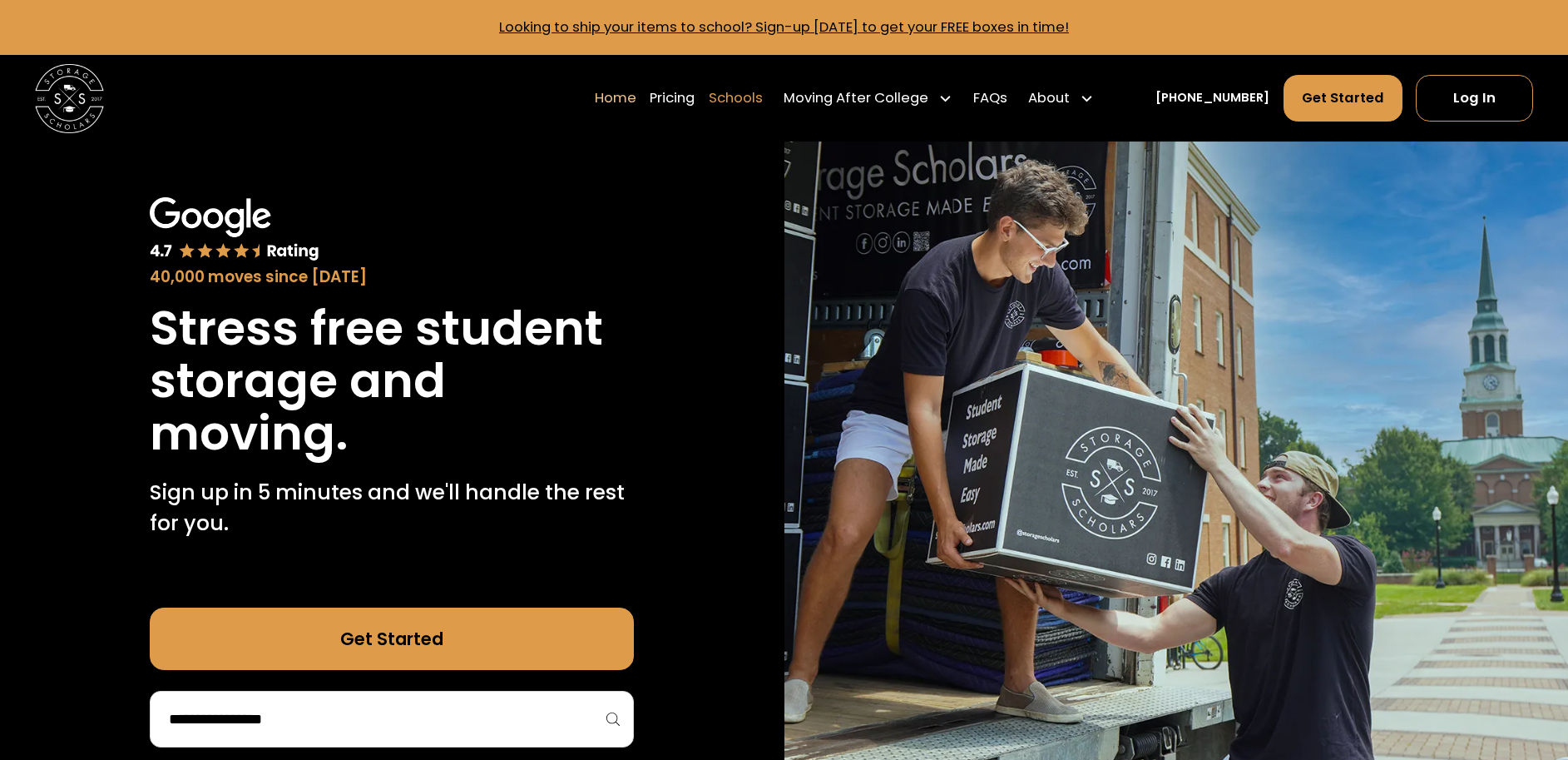
click at [760, 101] on link "Schools" at bounding box center [736, 98] width 54 height 48
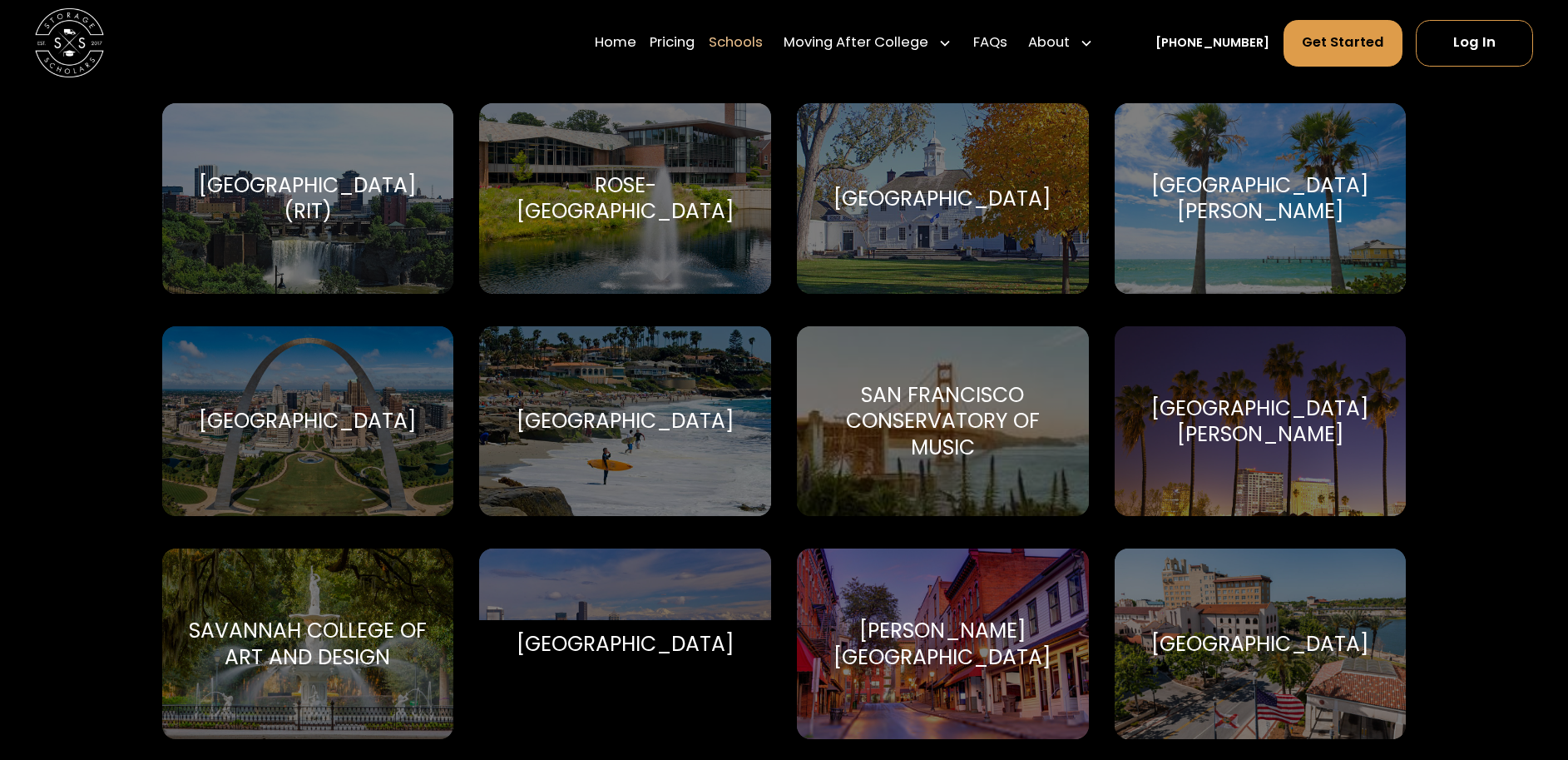
scroll to position [5892, 0]
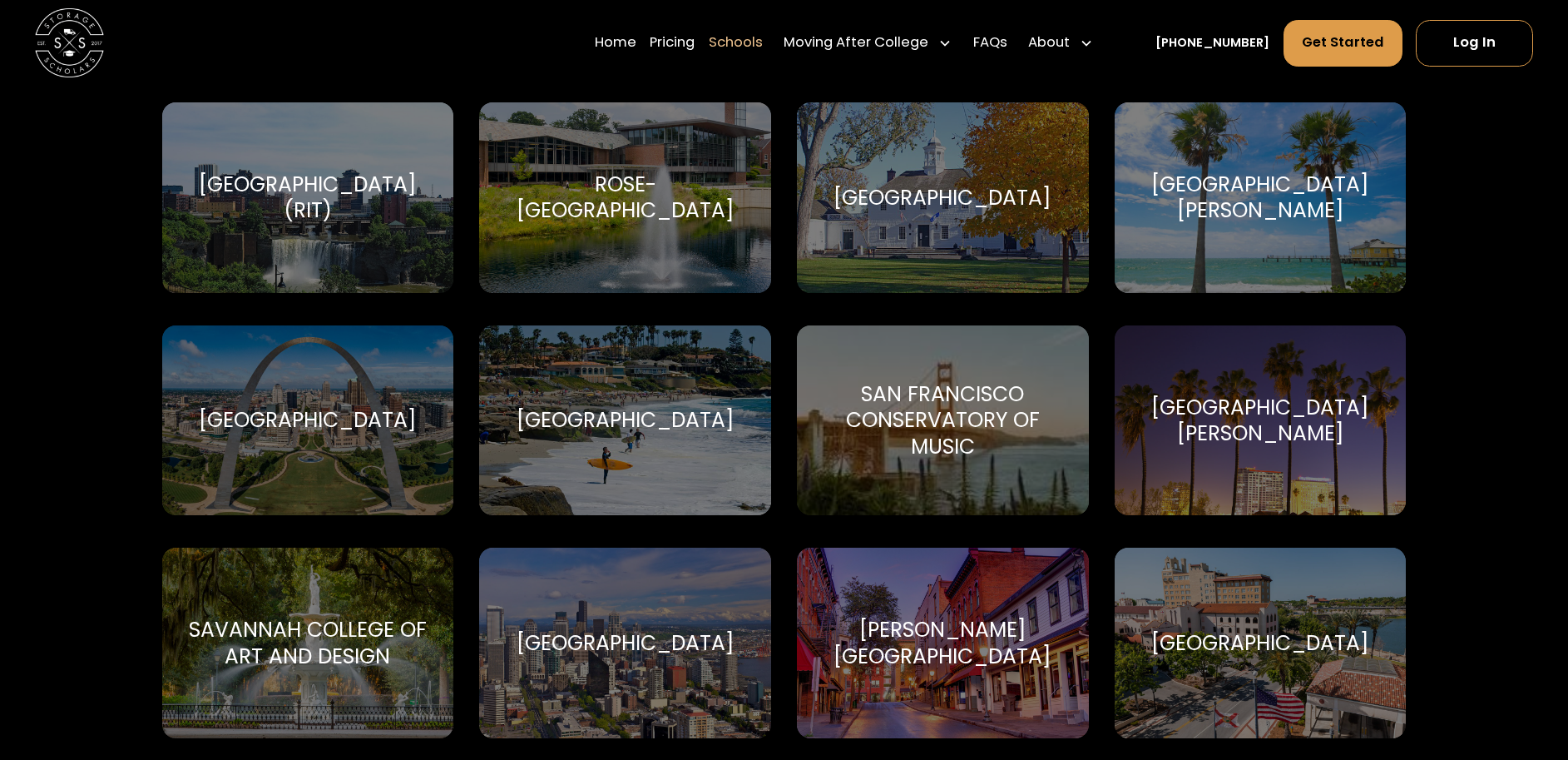
click at [932, 425] on div "San Francisco Conservatory of Music" at bounding box center [943, 419] width 250 height 77
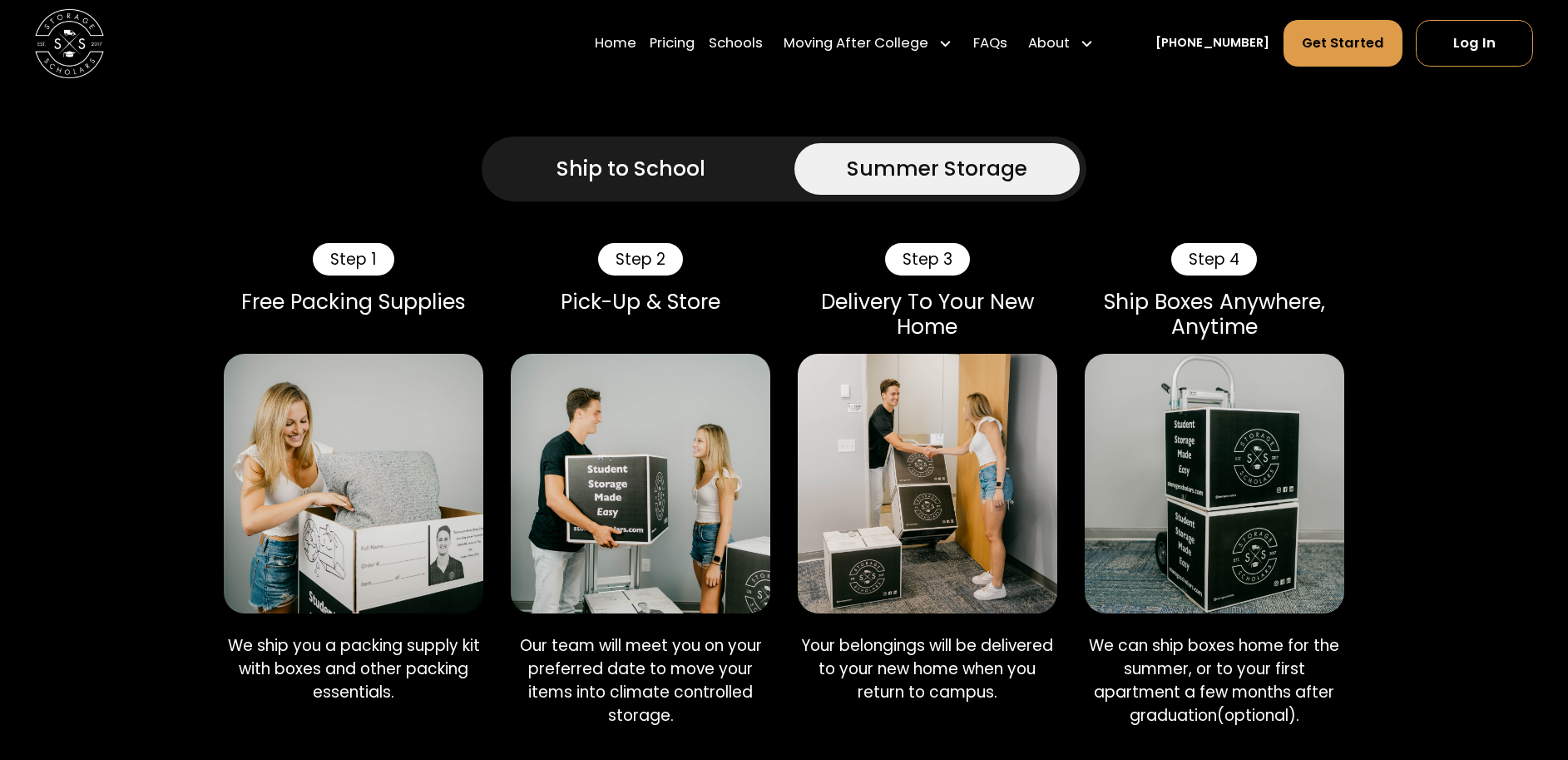
scroll to position [1276, 0]
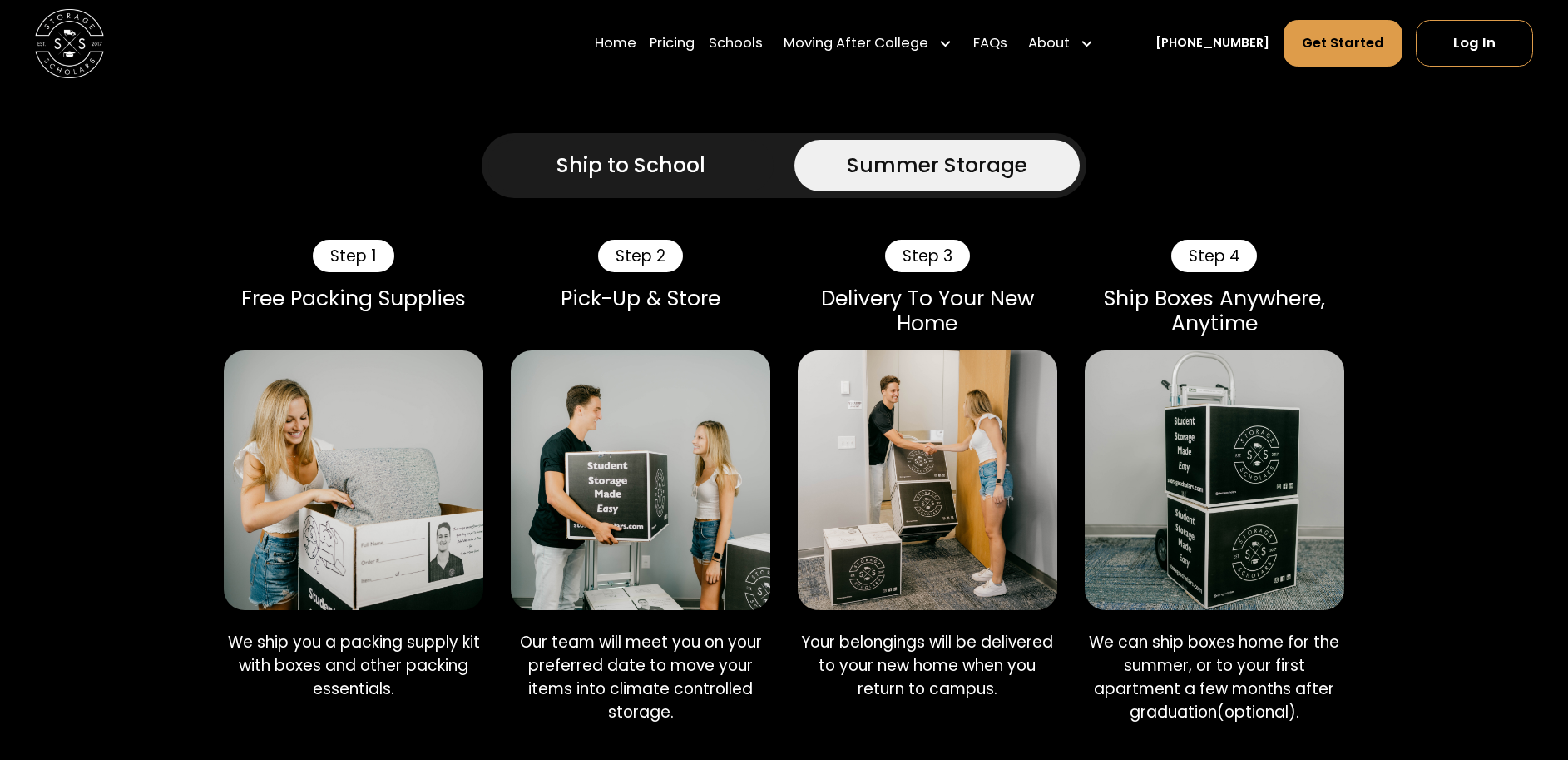
click at [635, 162] on div "Ship to School" at bounding box center [631, 165] width 148 height 31
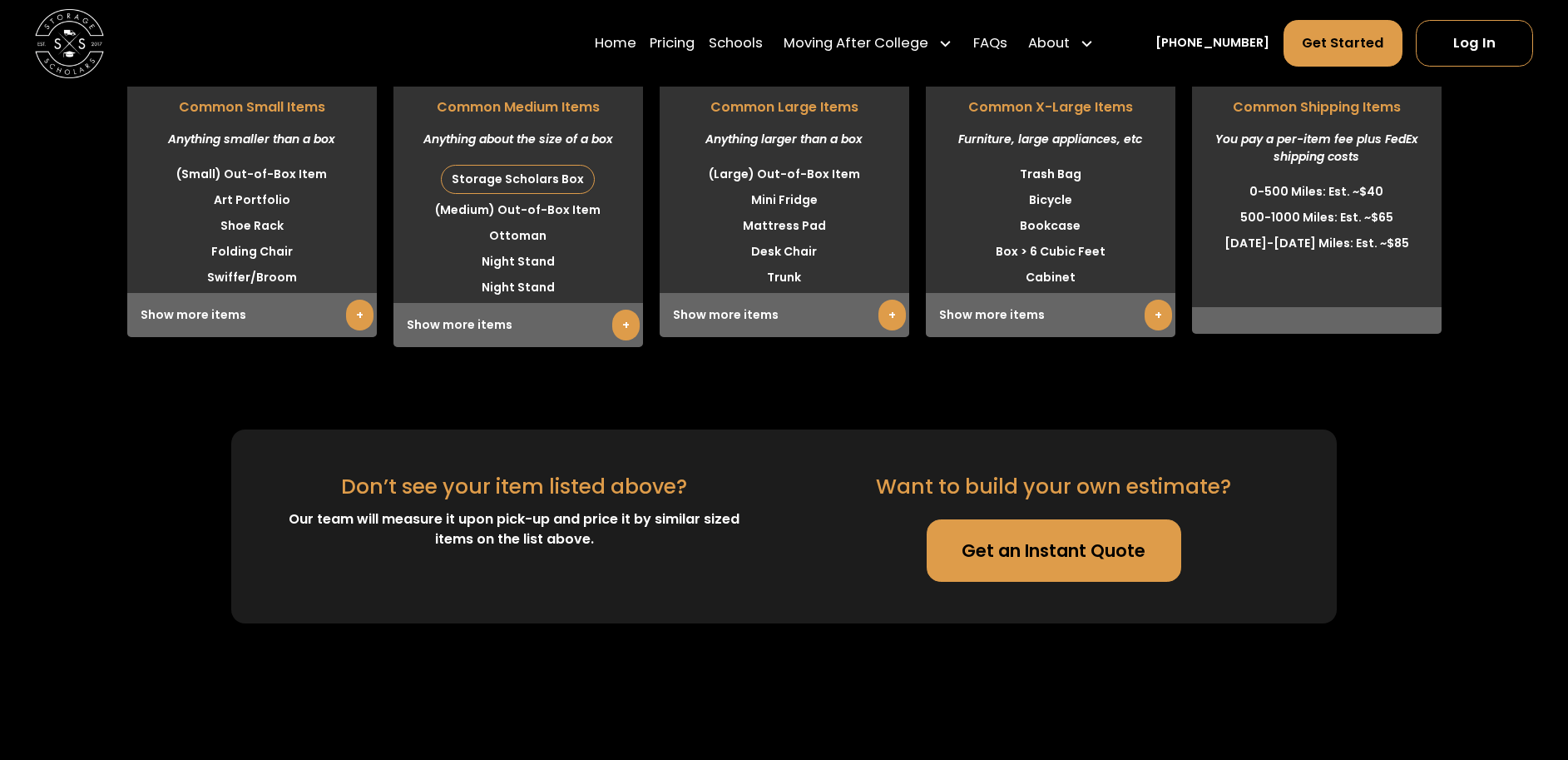
scroll to position [4769, 0]
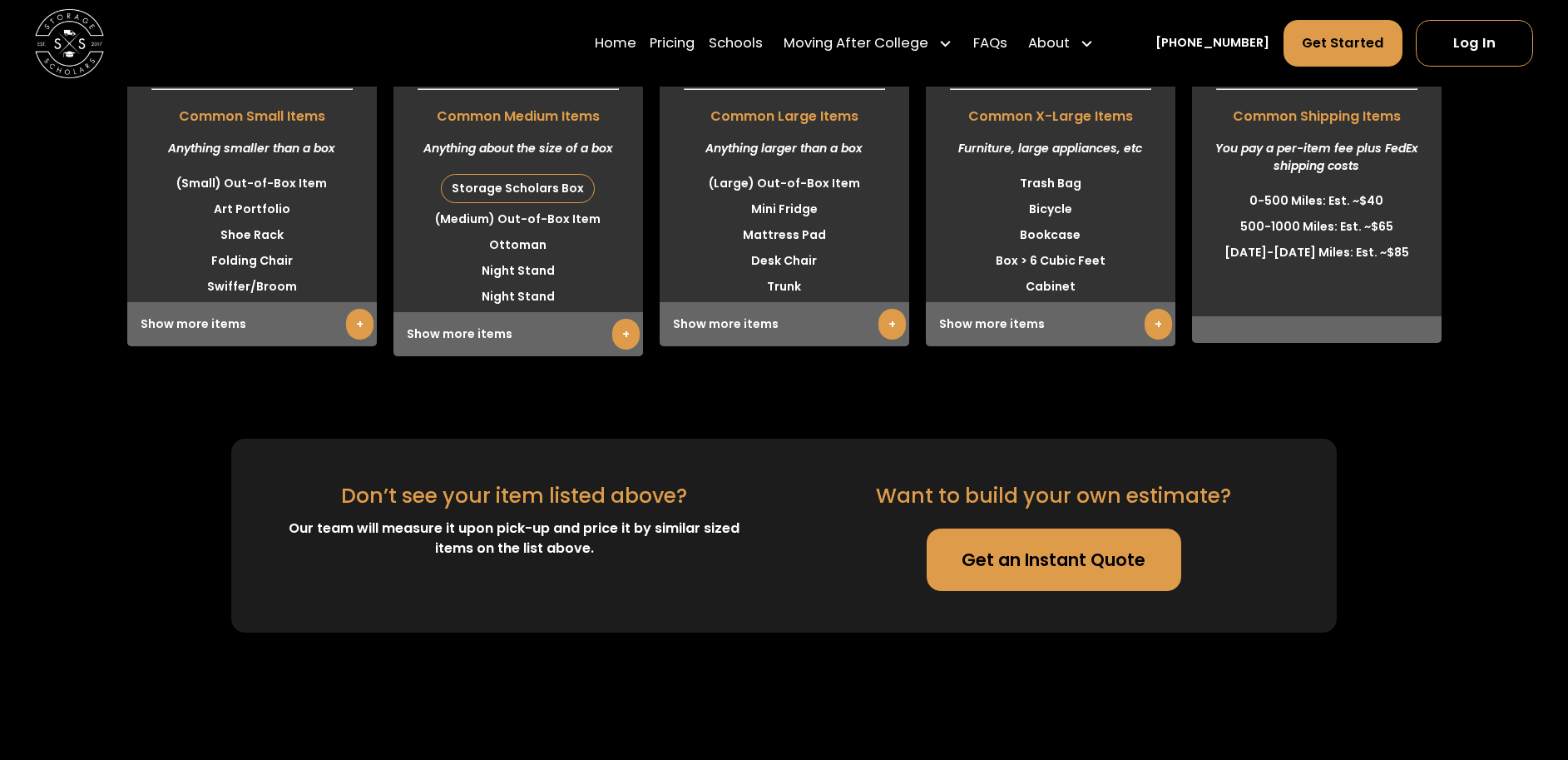
click at [624, 337] on link "+" at bounding box center [626, 334] width 27 height 31
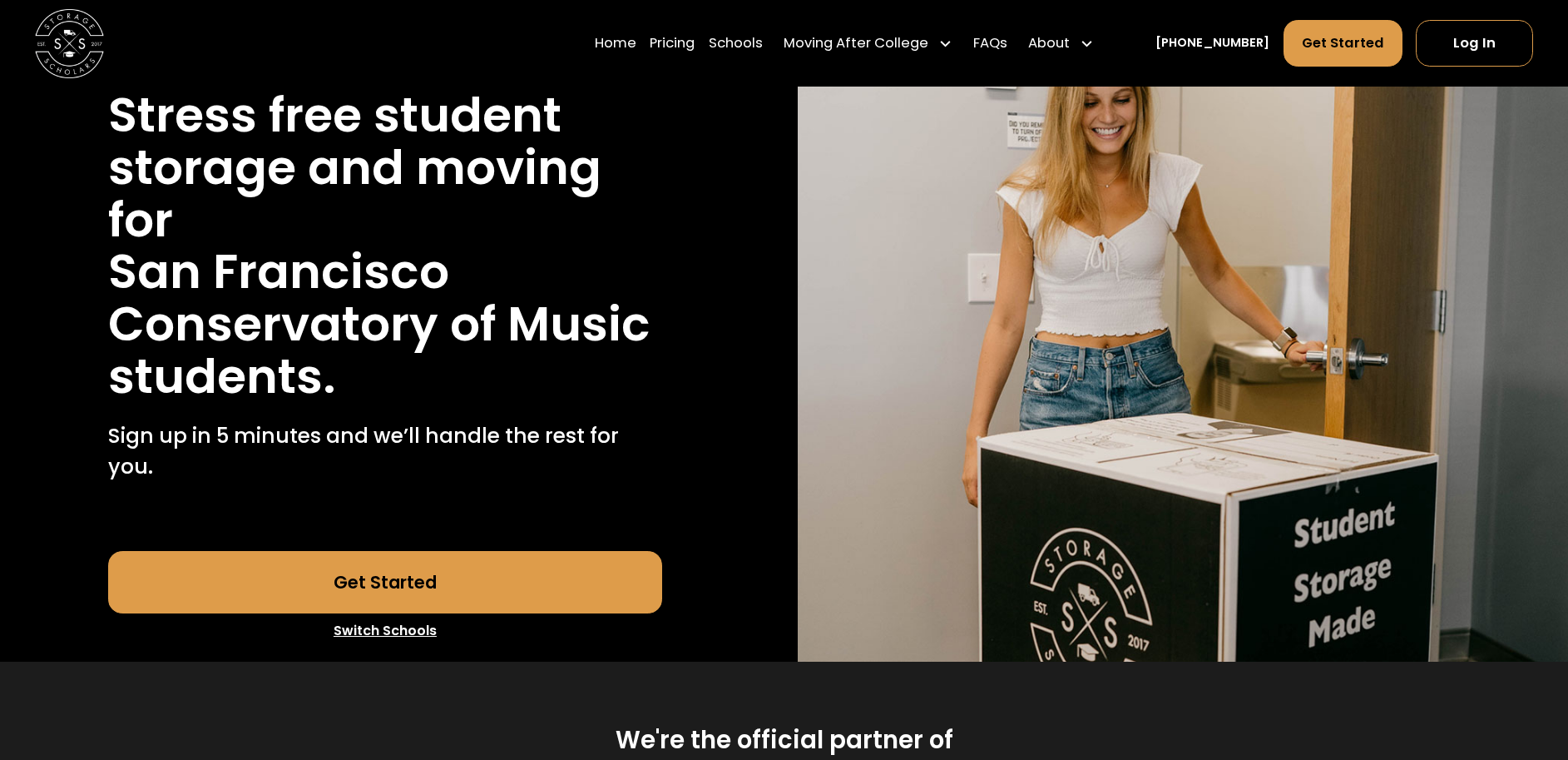
scroll to position [290, 0]
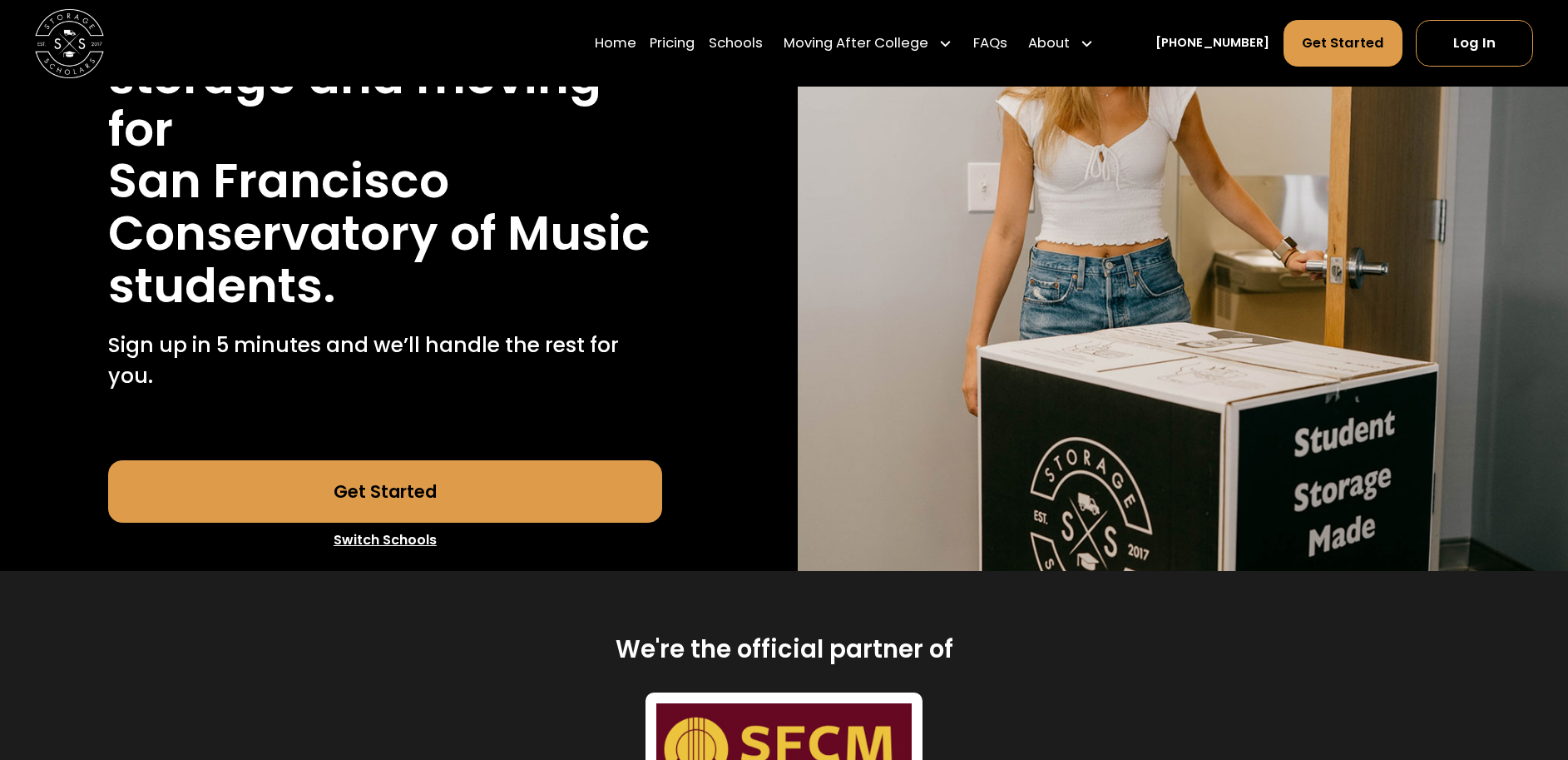
click at [381, 486] on link "Get Started" at bounding box center [386, 491] width 555 height 63
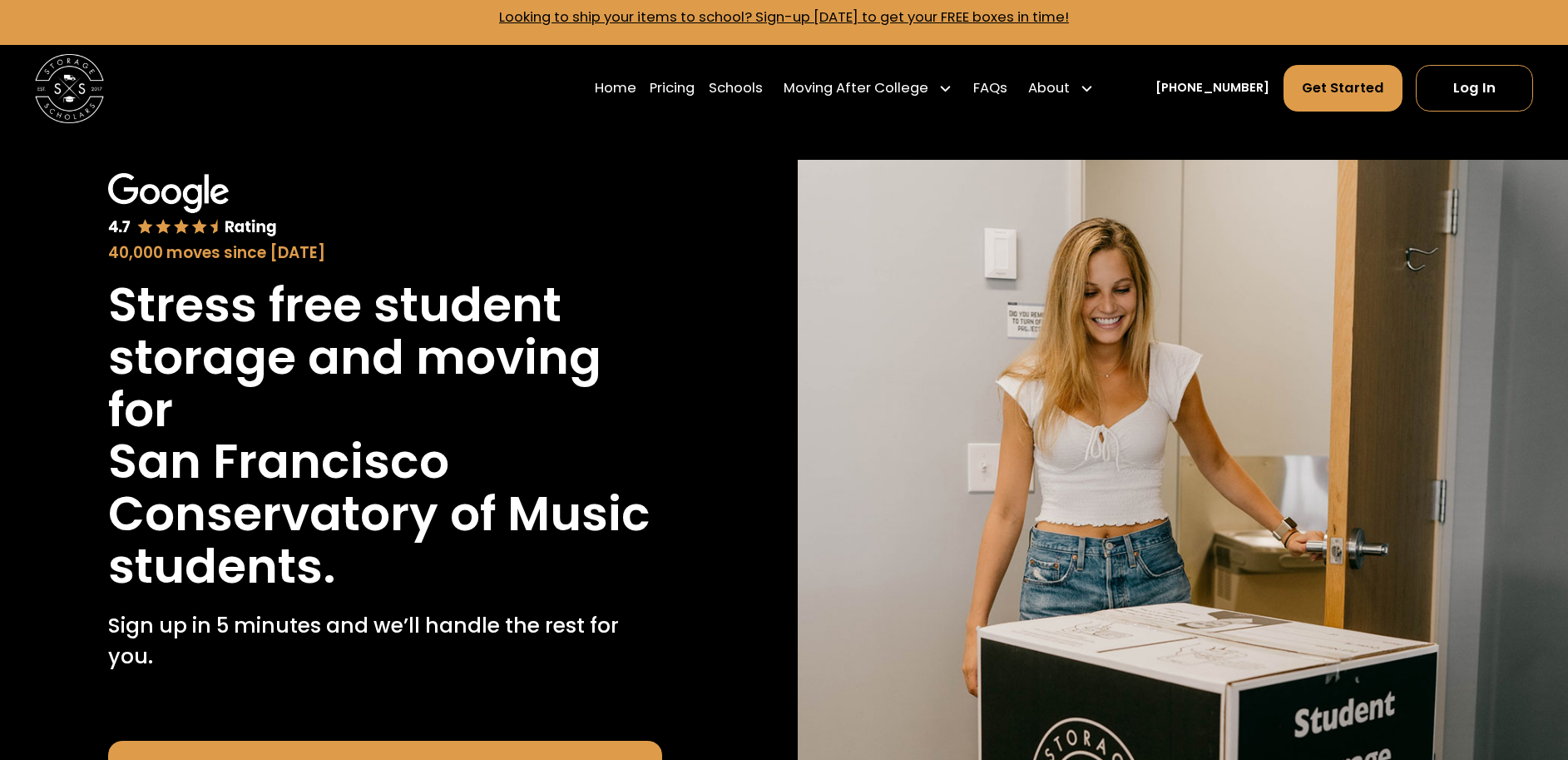
scroll to position [0, 0]
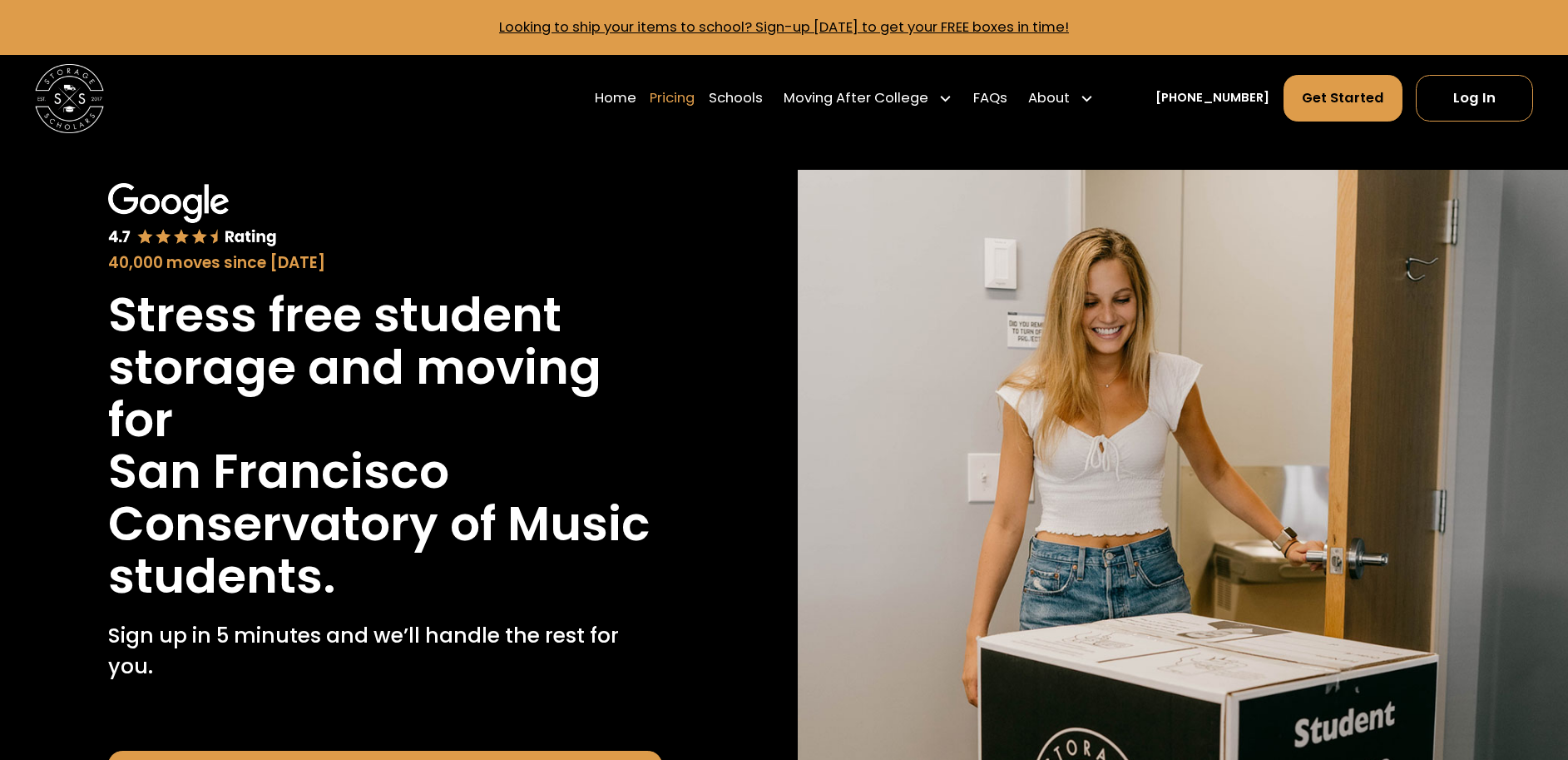
click at [695, 99] on link "Pricing" at bounding box center [672, 98] width 45 height 48
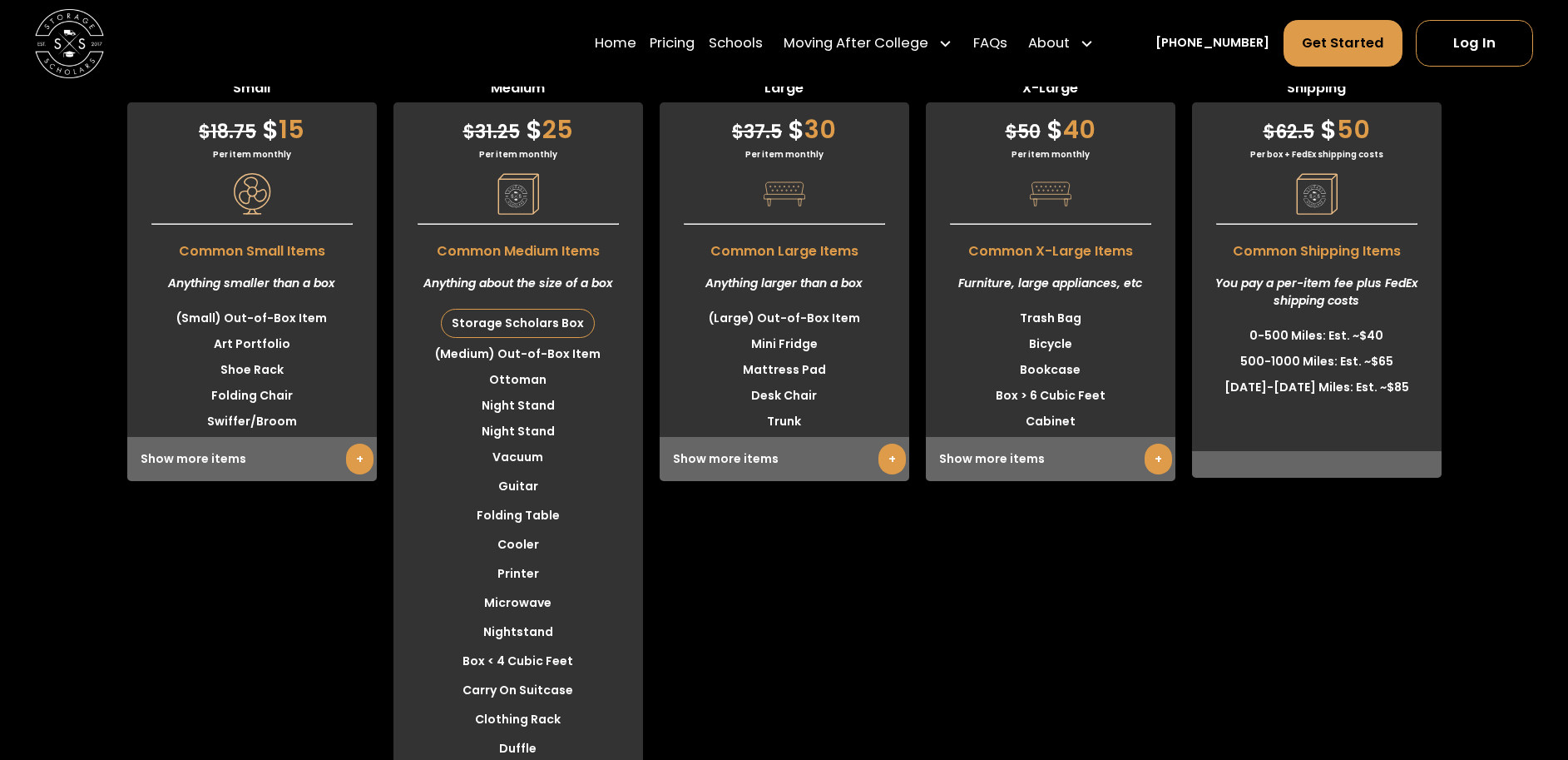
scroll to position [4635, 0]
click at [789, 654] on div "Large $ 37.5 $ 30 Per item monthly Common Large Items Anything larger than a bo…" at bounding box center [784, 640] width 249 height 1125
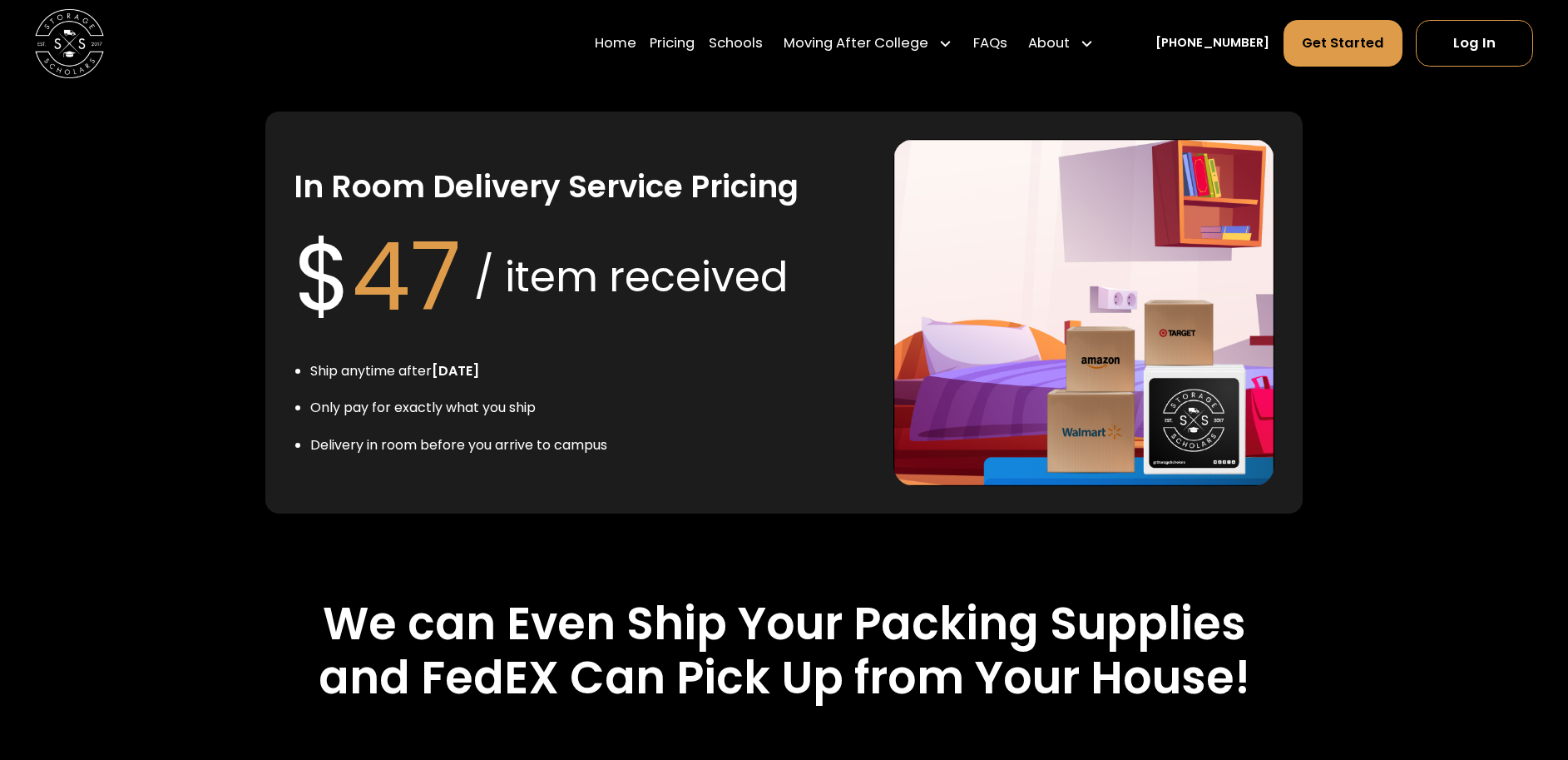
scroll to position [3498, 0]
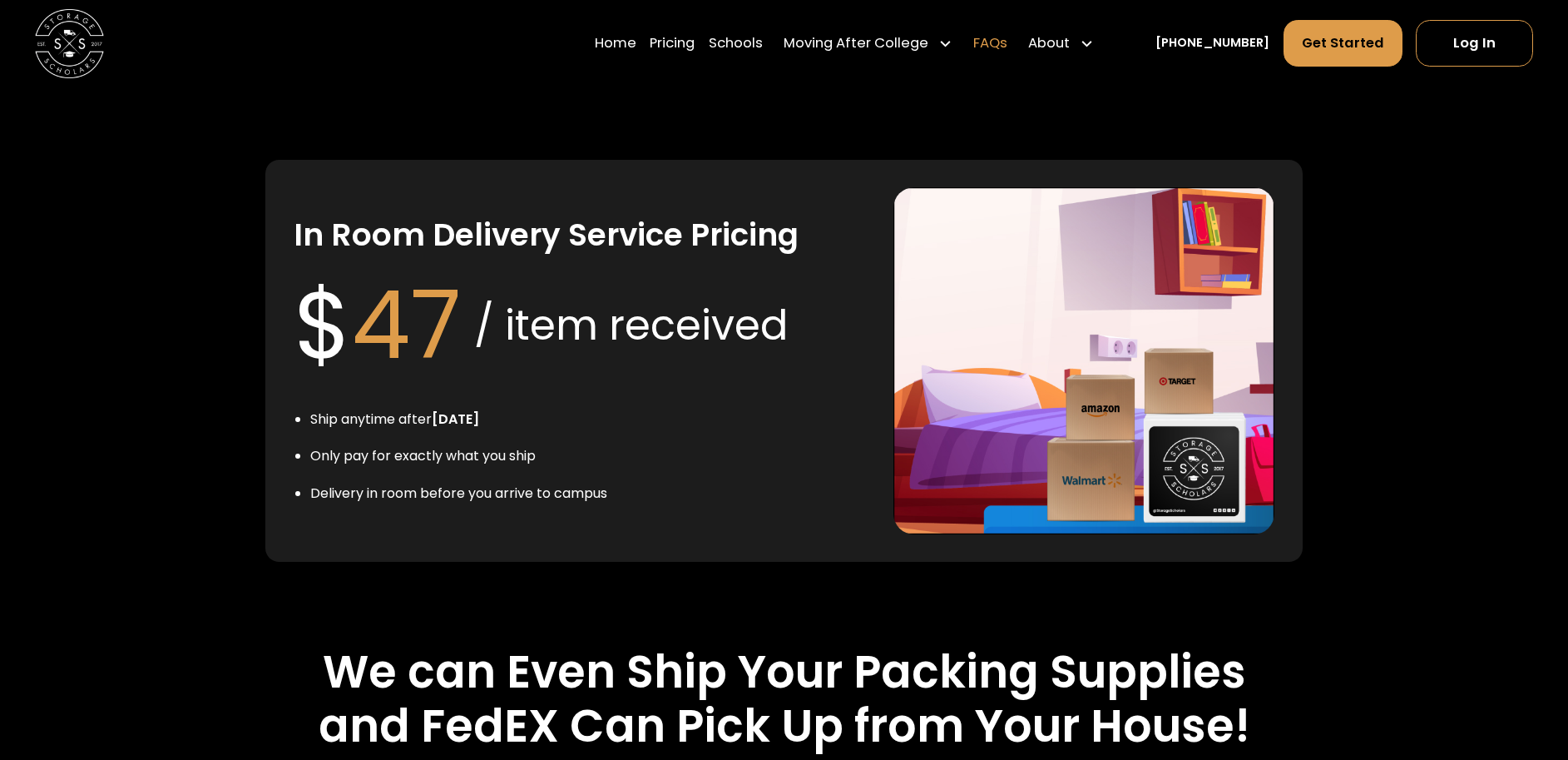
click at [1004, 36] on link "FAQs" at bounding box center [990, 43] width 34 height 48
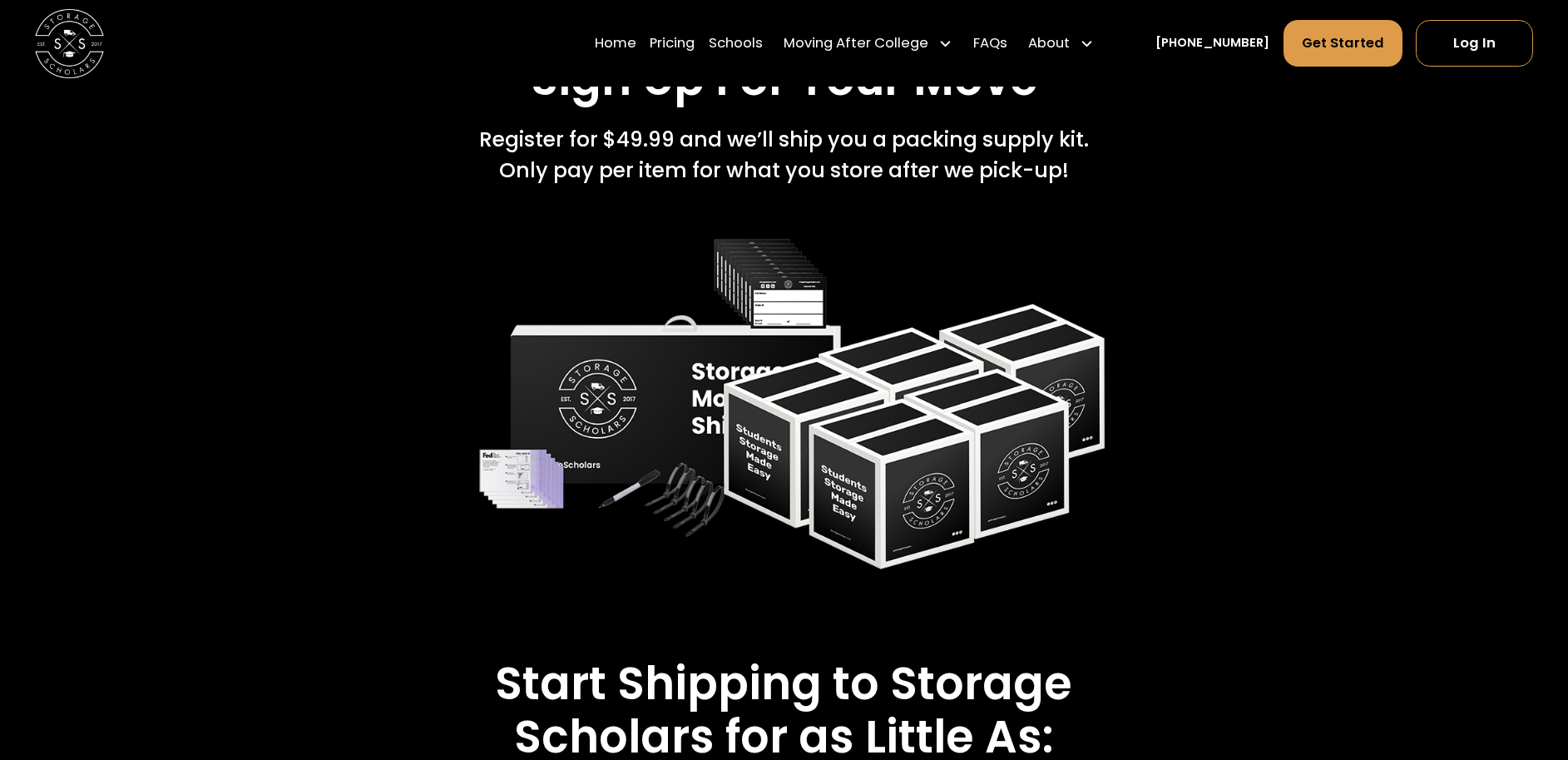
scroll to position [2806, 0]
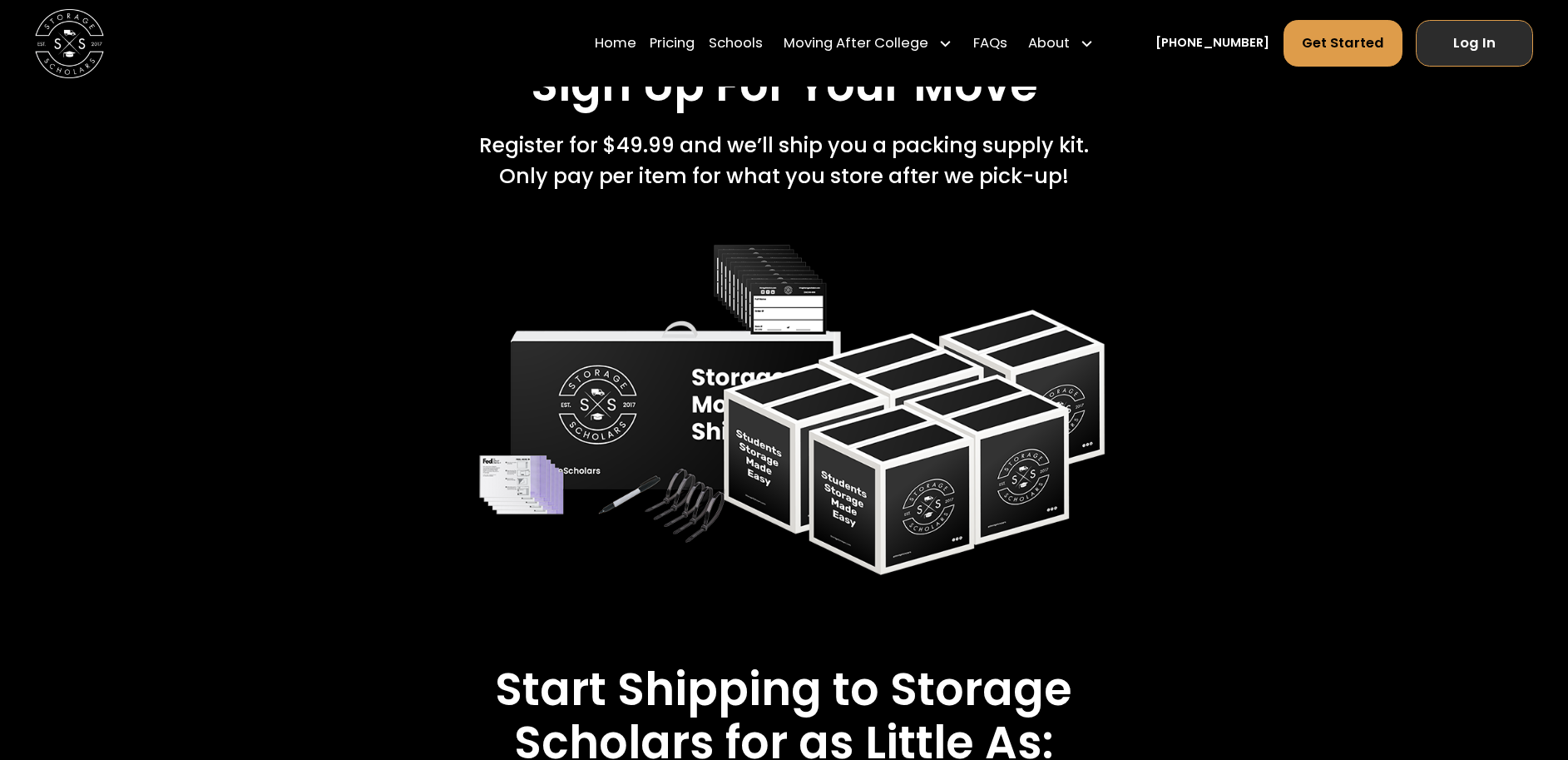
click at [1461, 34] on link "Log In" at bounding box center [1474, 43] width 117 height 47
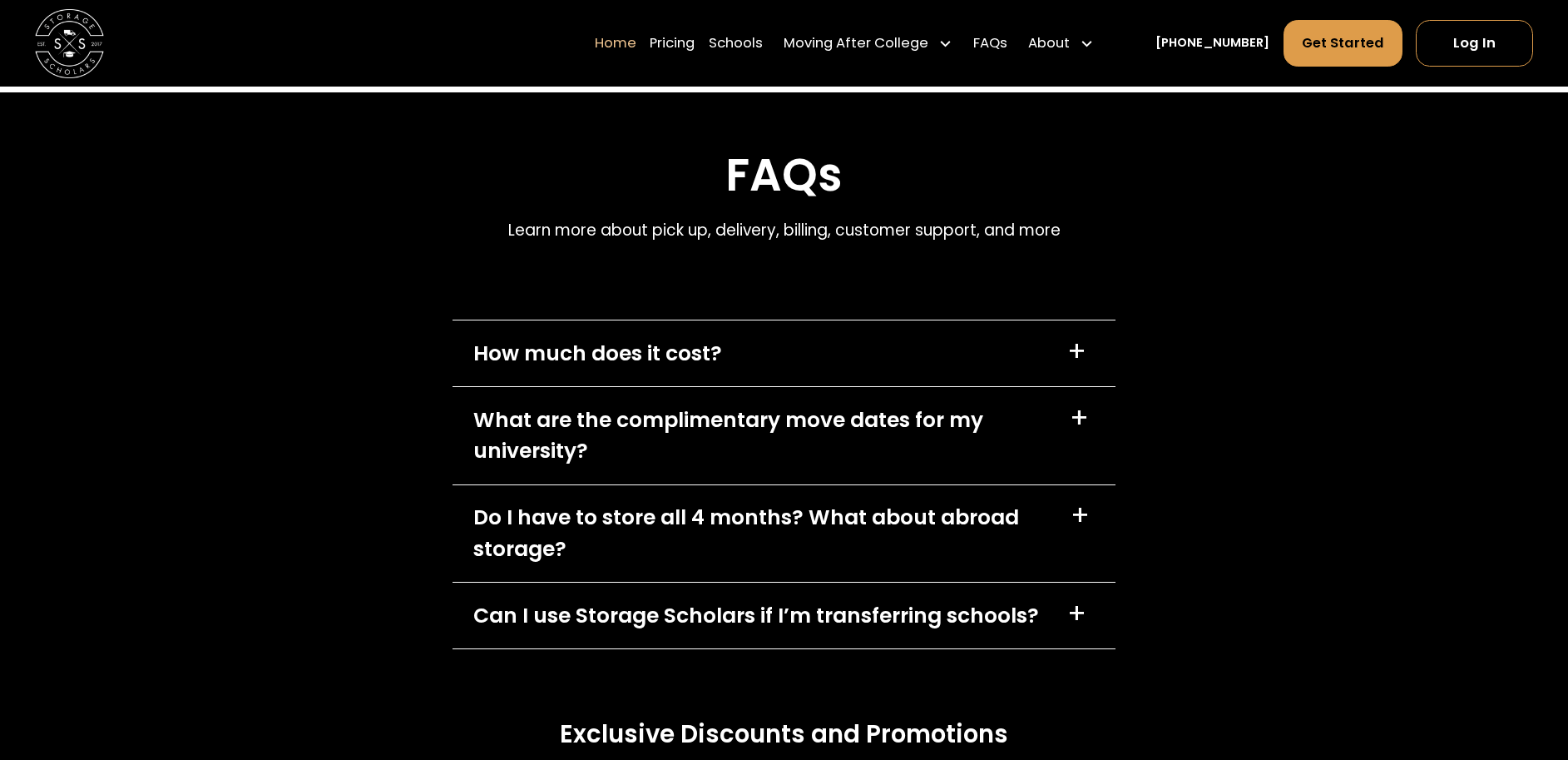
scroll to position [5130, 0]
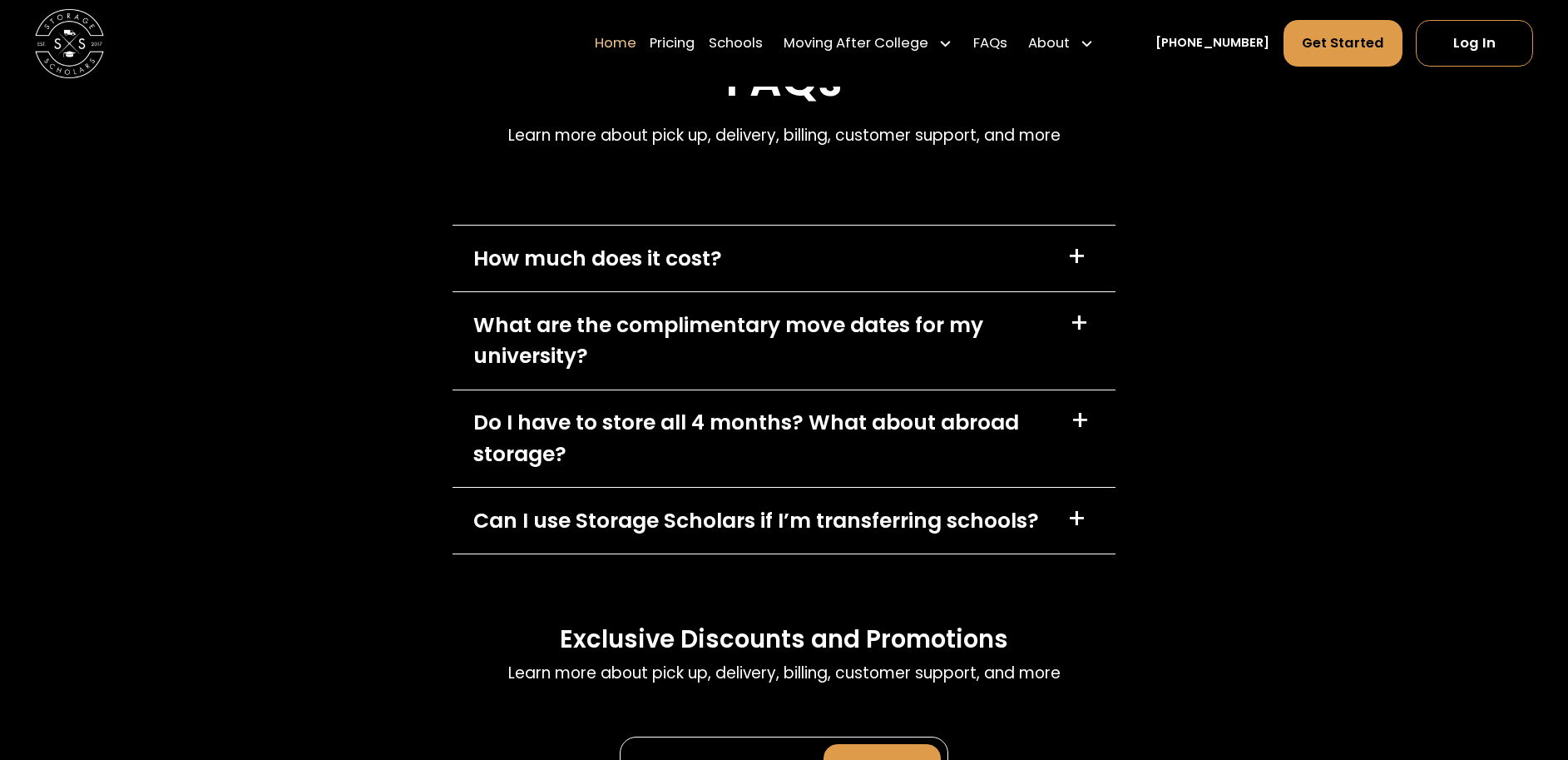
click at [1077, 321] on div "+" at bounding box center [1080, 323] width 20 height 27
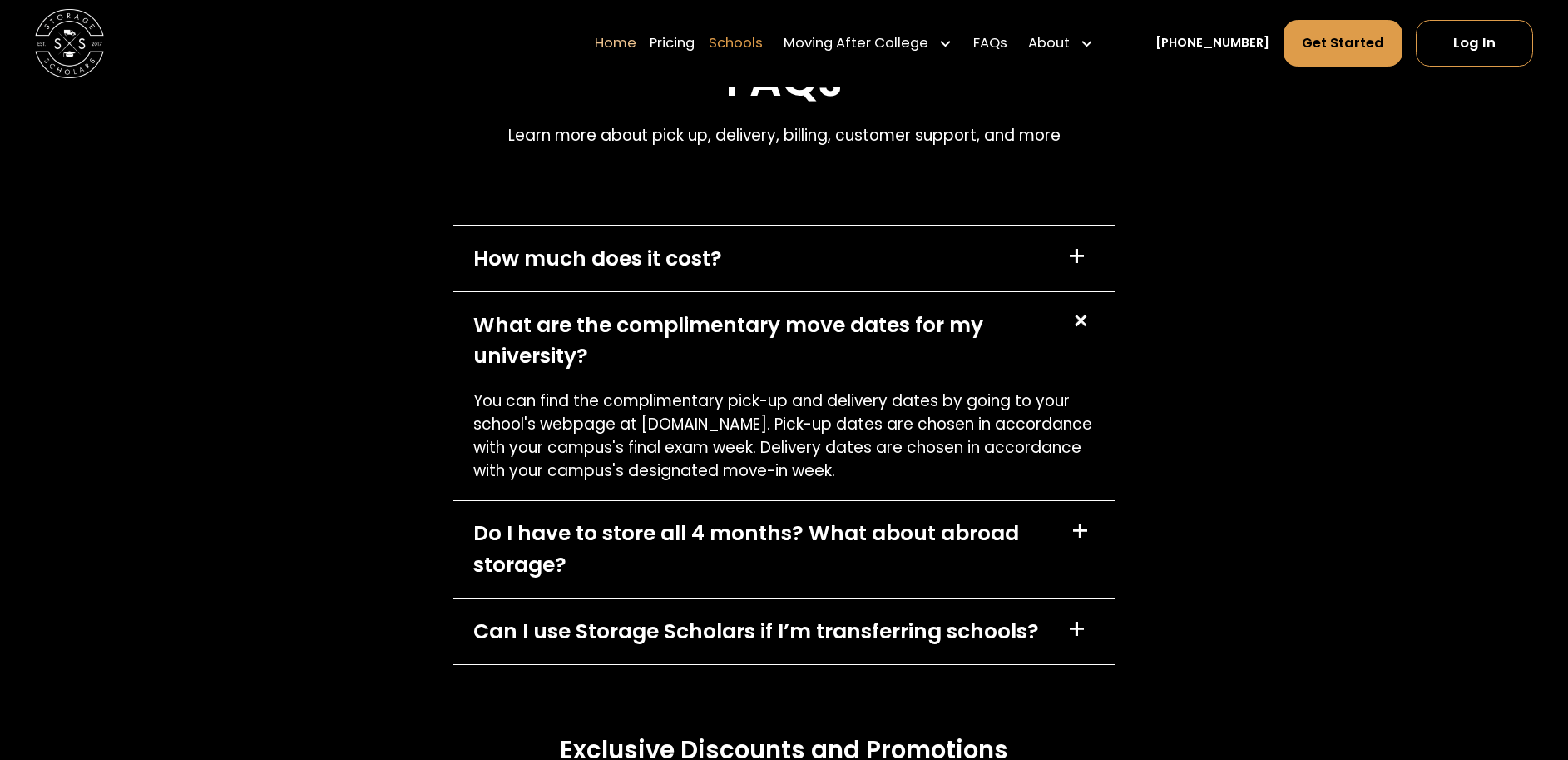
click at [763, 45] on link "Schools" at bounding box center [736, 43] width 54 height 48
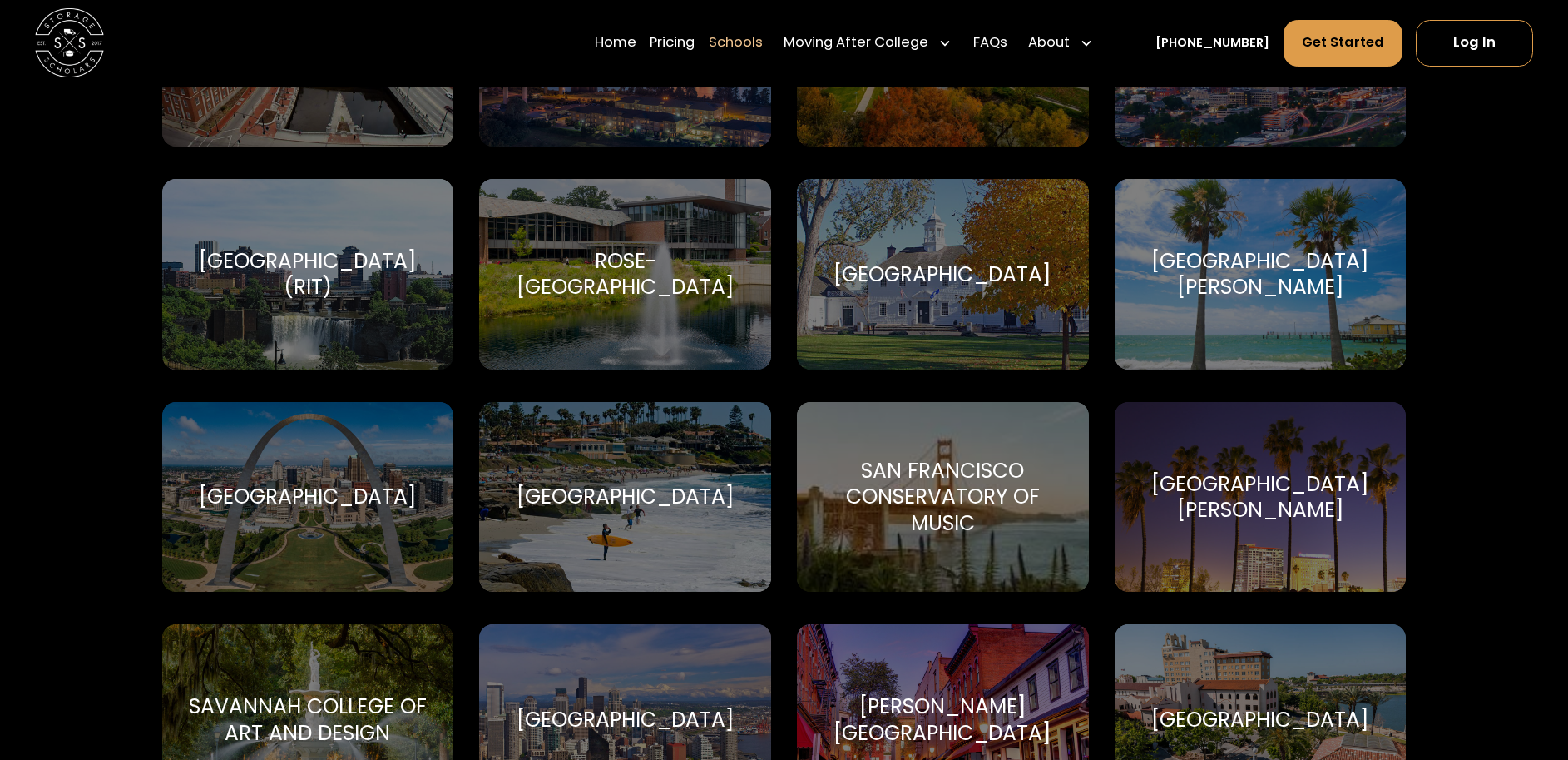
scroll to position [6041, 0]
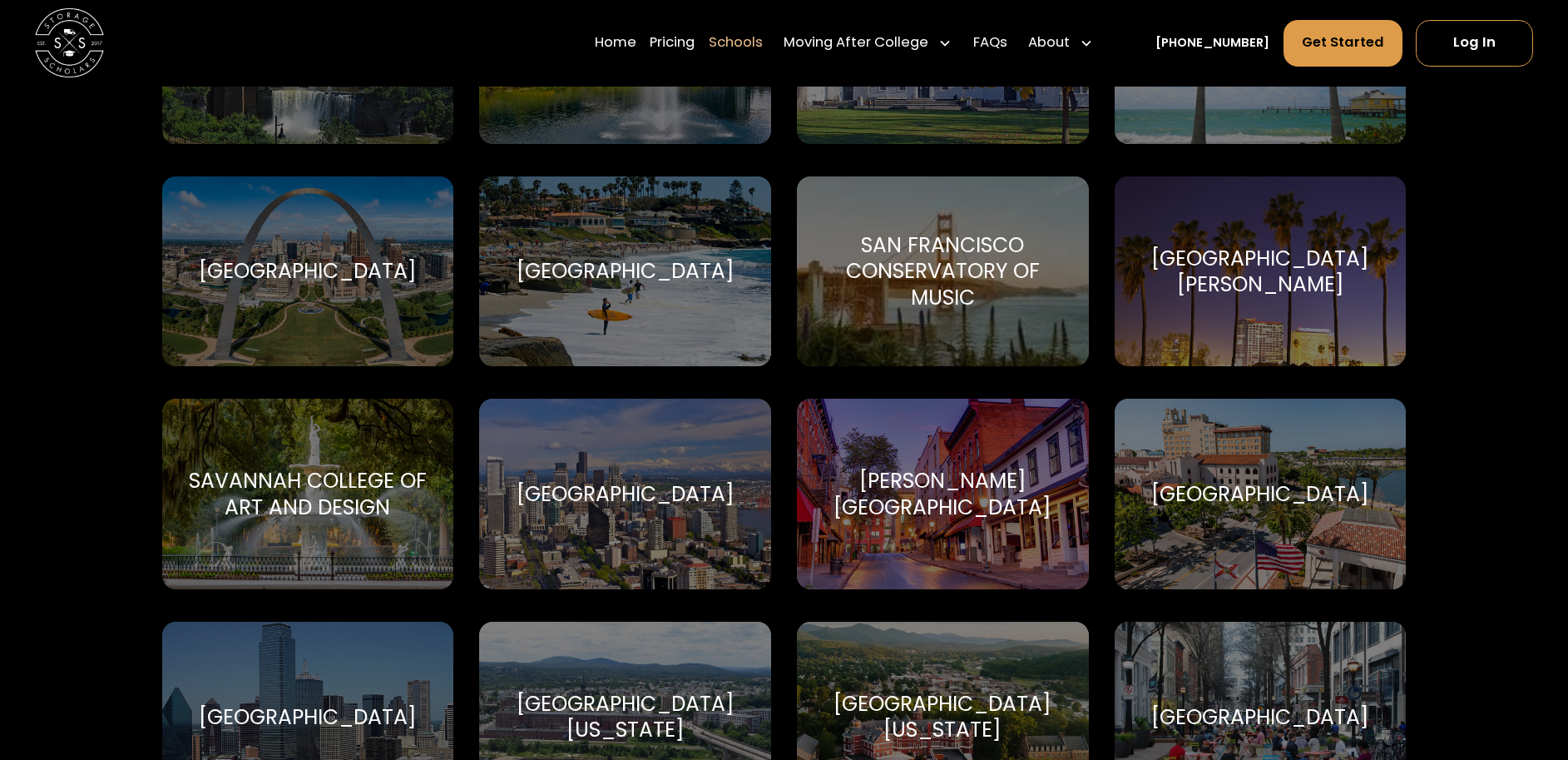
click at [945, 274] on div "San Francisco Conservatory of Music" at bounding box center [943, 271] width 250 height 77
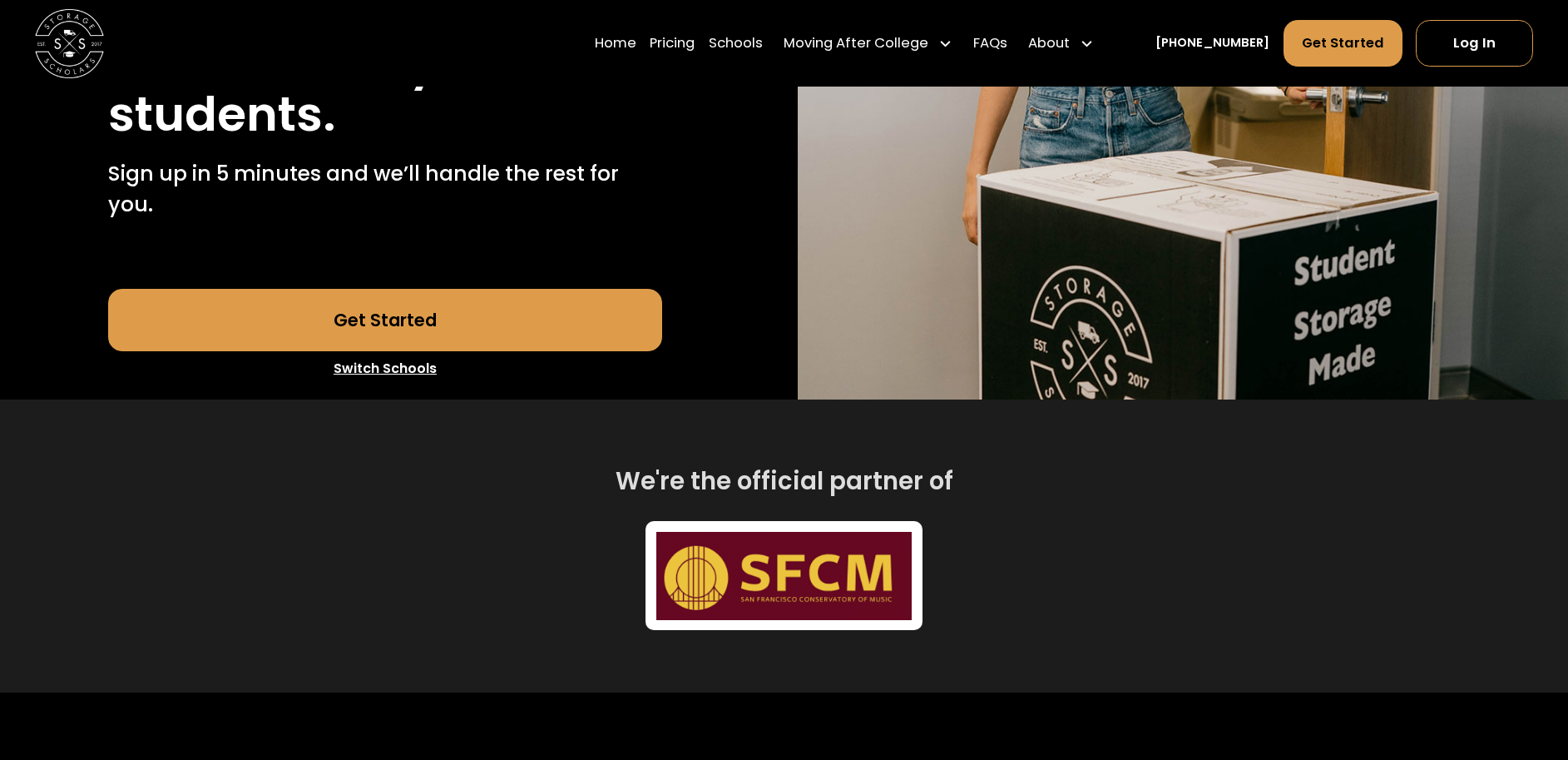
scroll to position [527, 0]
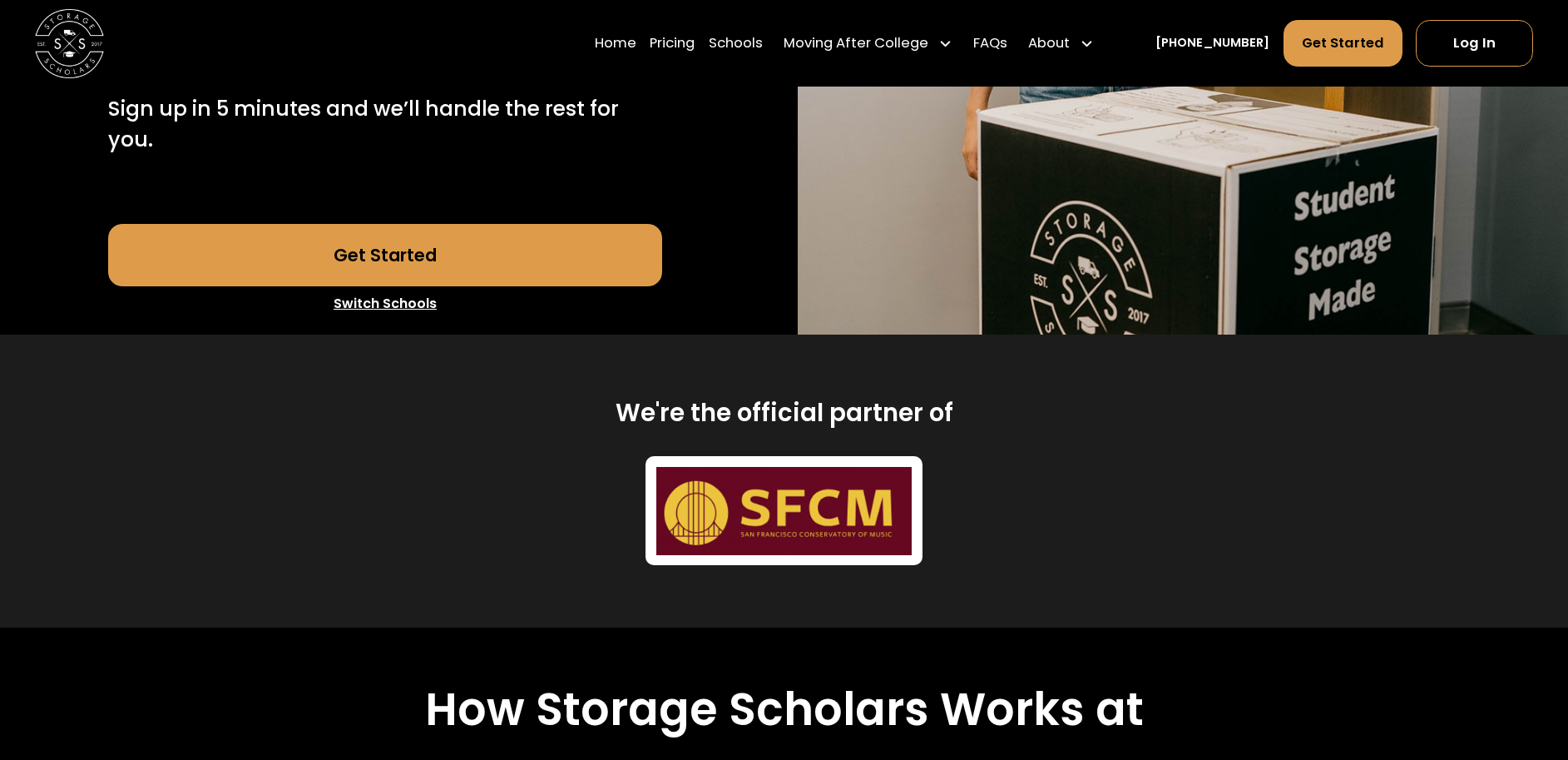
click at [814, 526] on img at bounding box center [784, 511] width 255 height 88
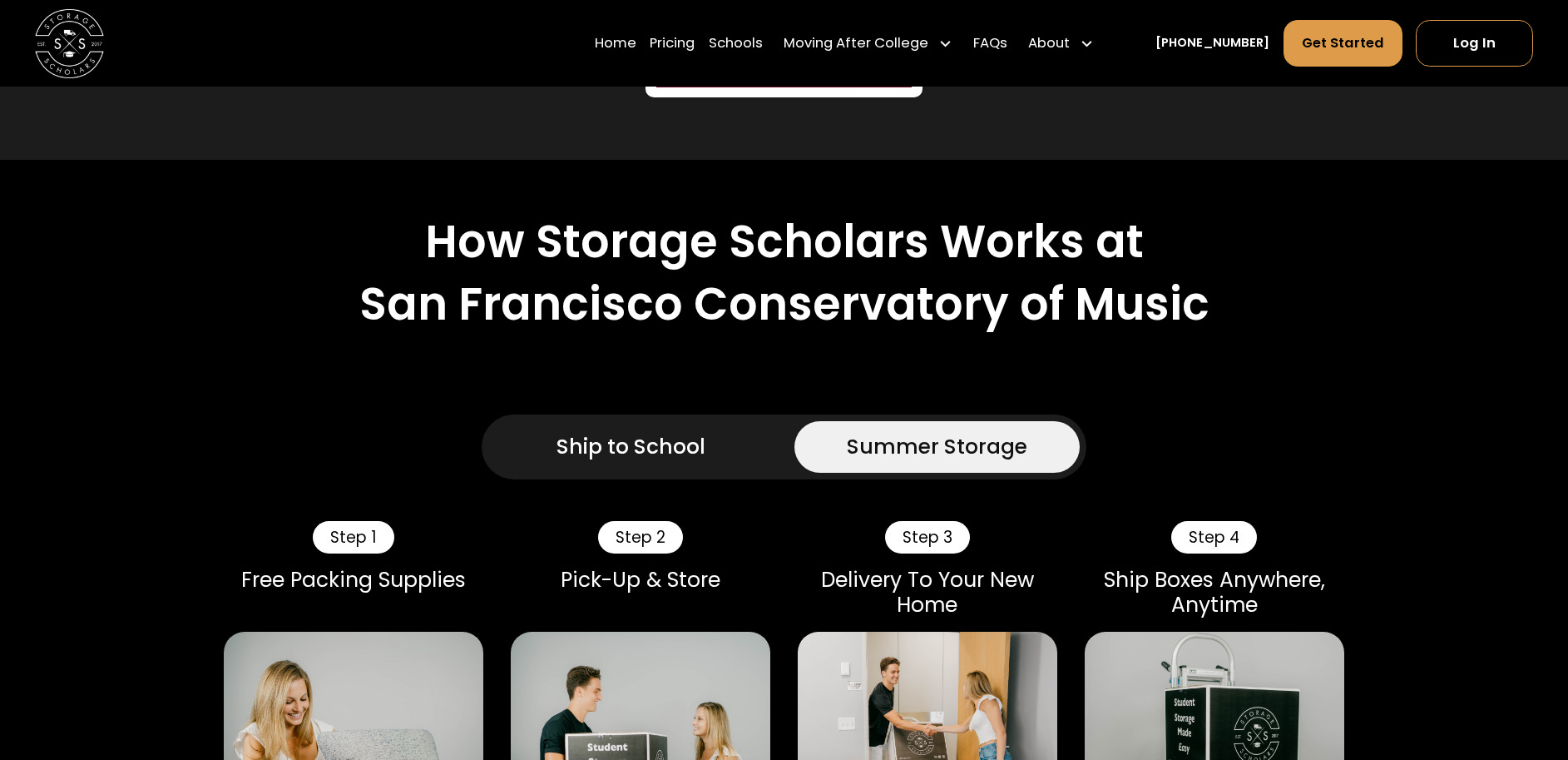
scroll to position [998, 0]
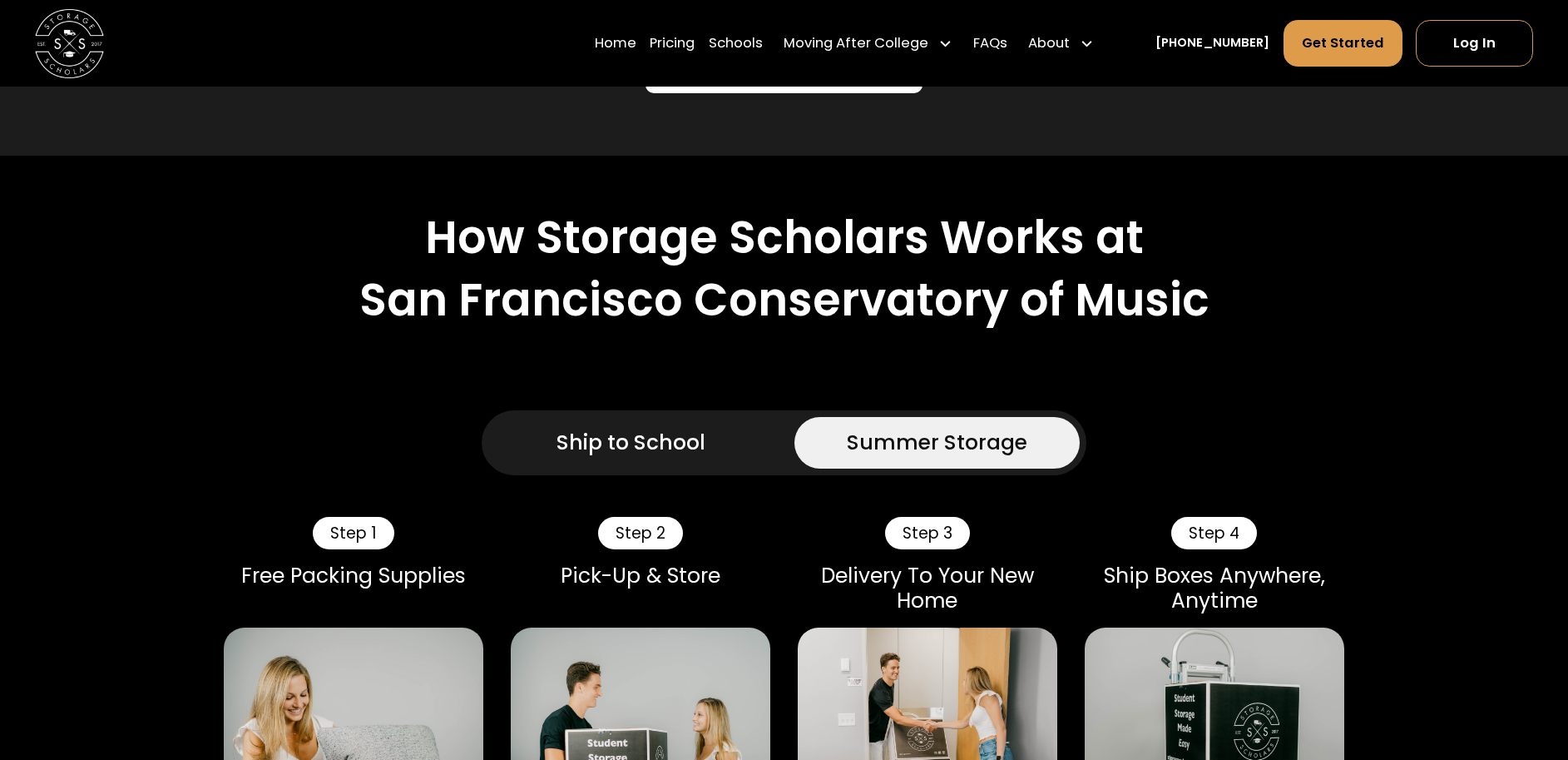
click at [654, 442] on div "Ship to School" at bounding box center [631, 443] width 148 height 31
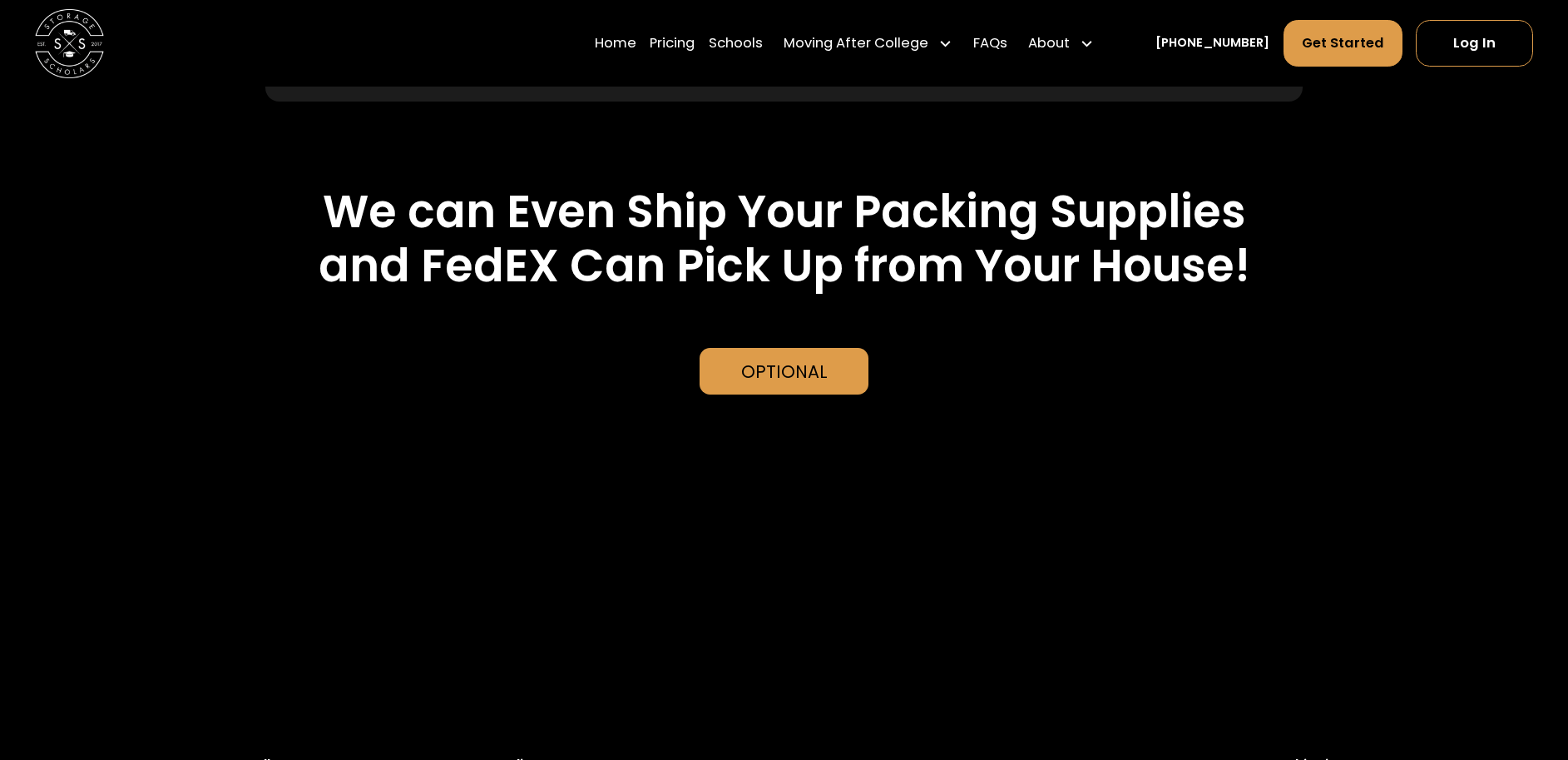
scroll to position [3966, 0]
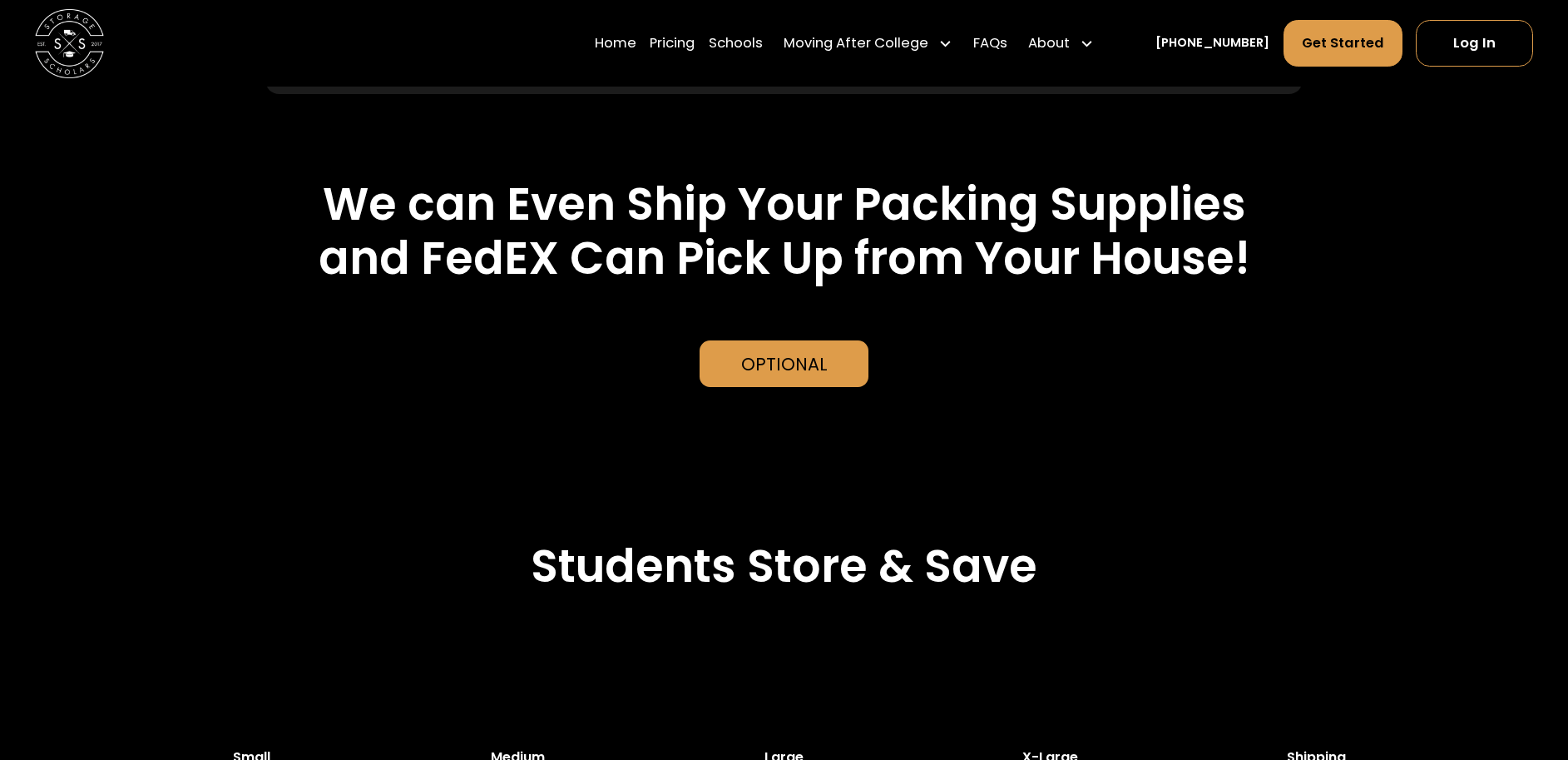
click at [787, 371] on div "Optional" at bounding box center [784, 363] width 87 height 25
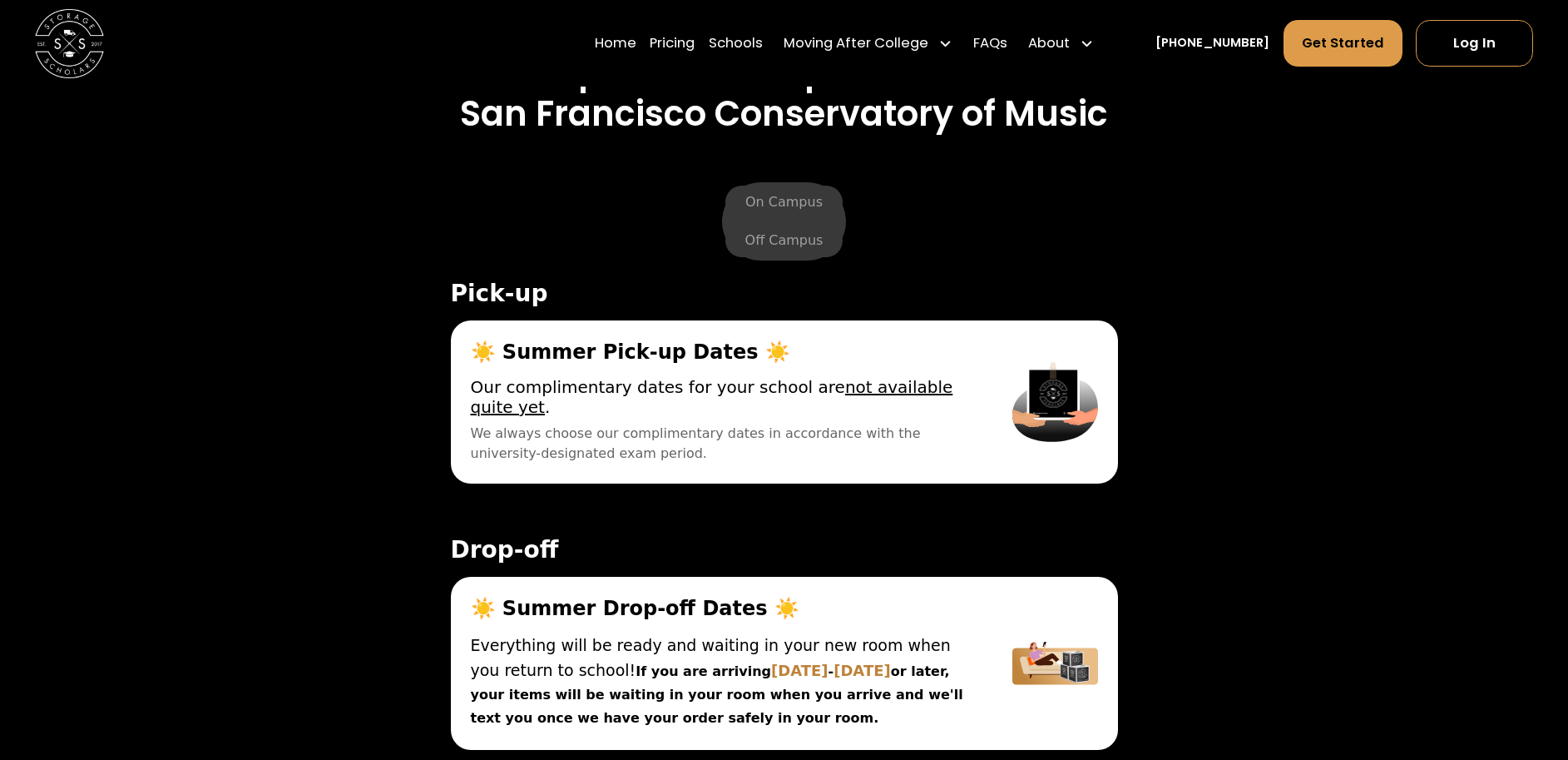
scroll to position [5458, 0]
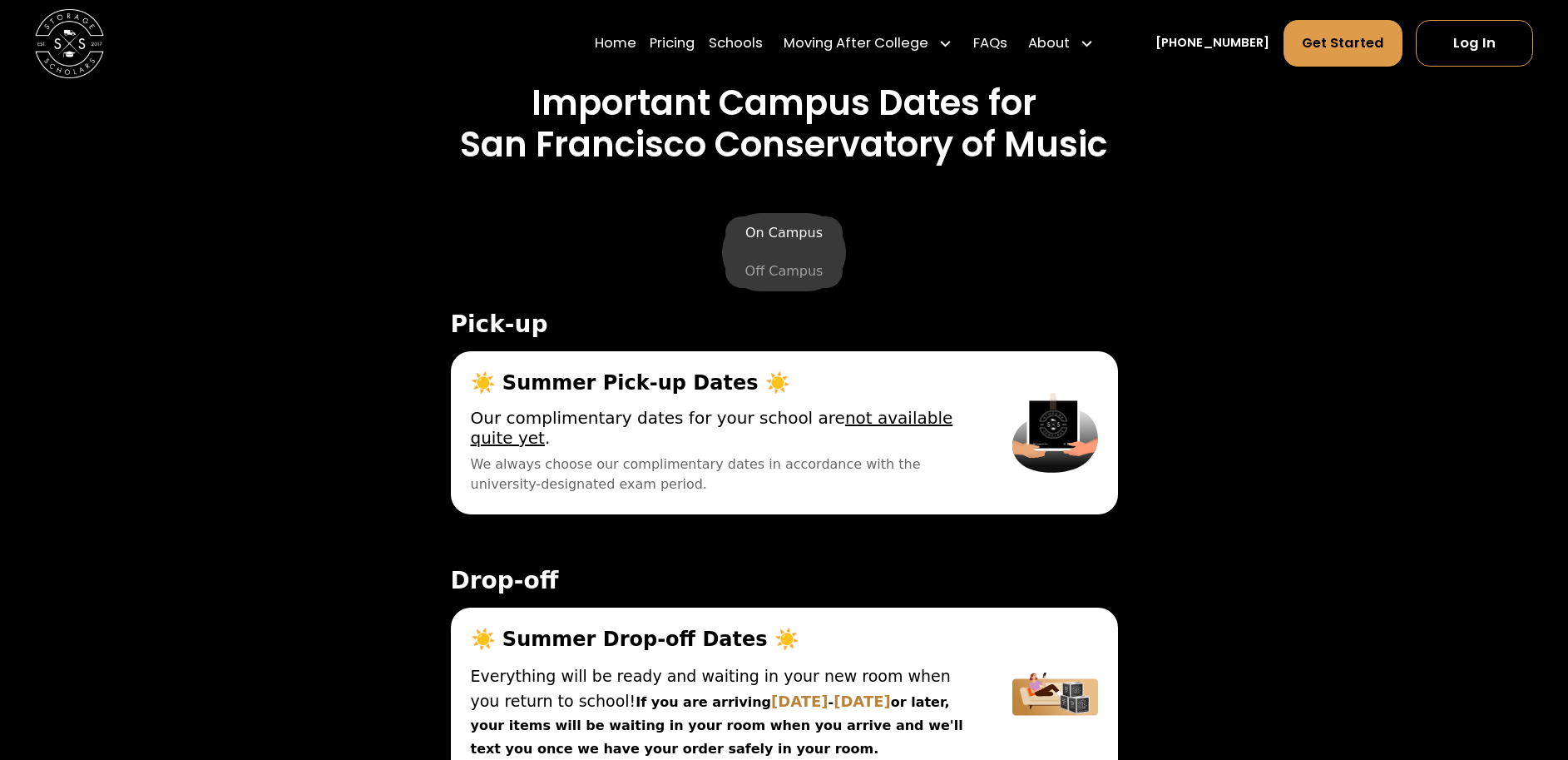
click at [782, 238] on label "On Campus" at bounding box center [784, 232] width 117 height 33
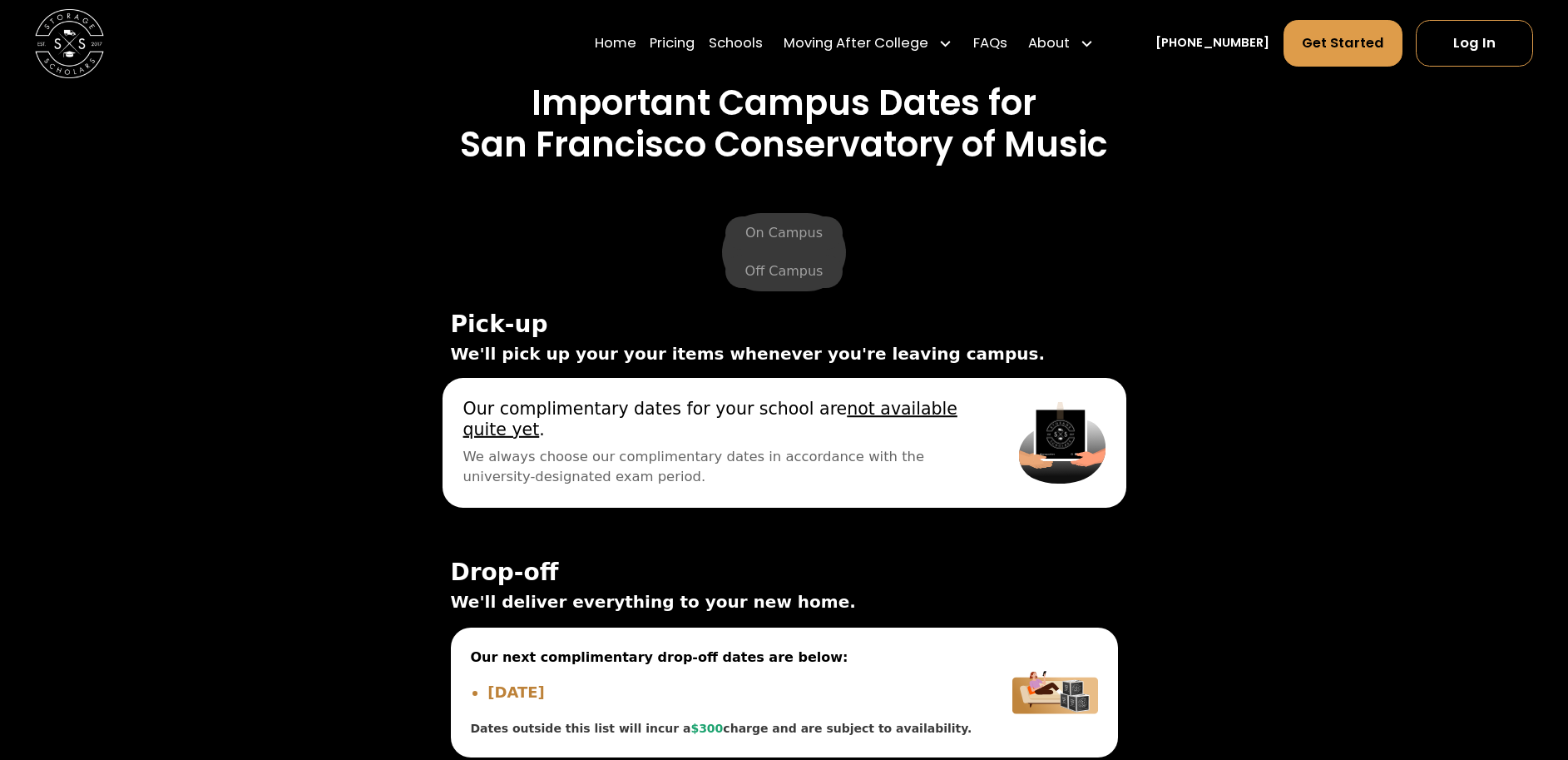
click at [910, 412] on u "not available quite yet" at bounding box center [709, 419] width 494 height 41
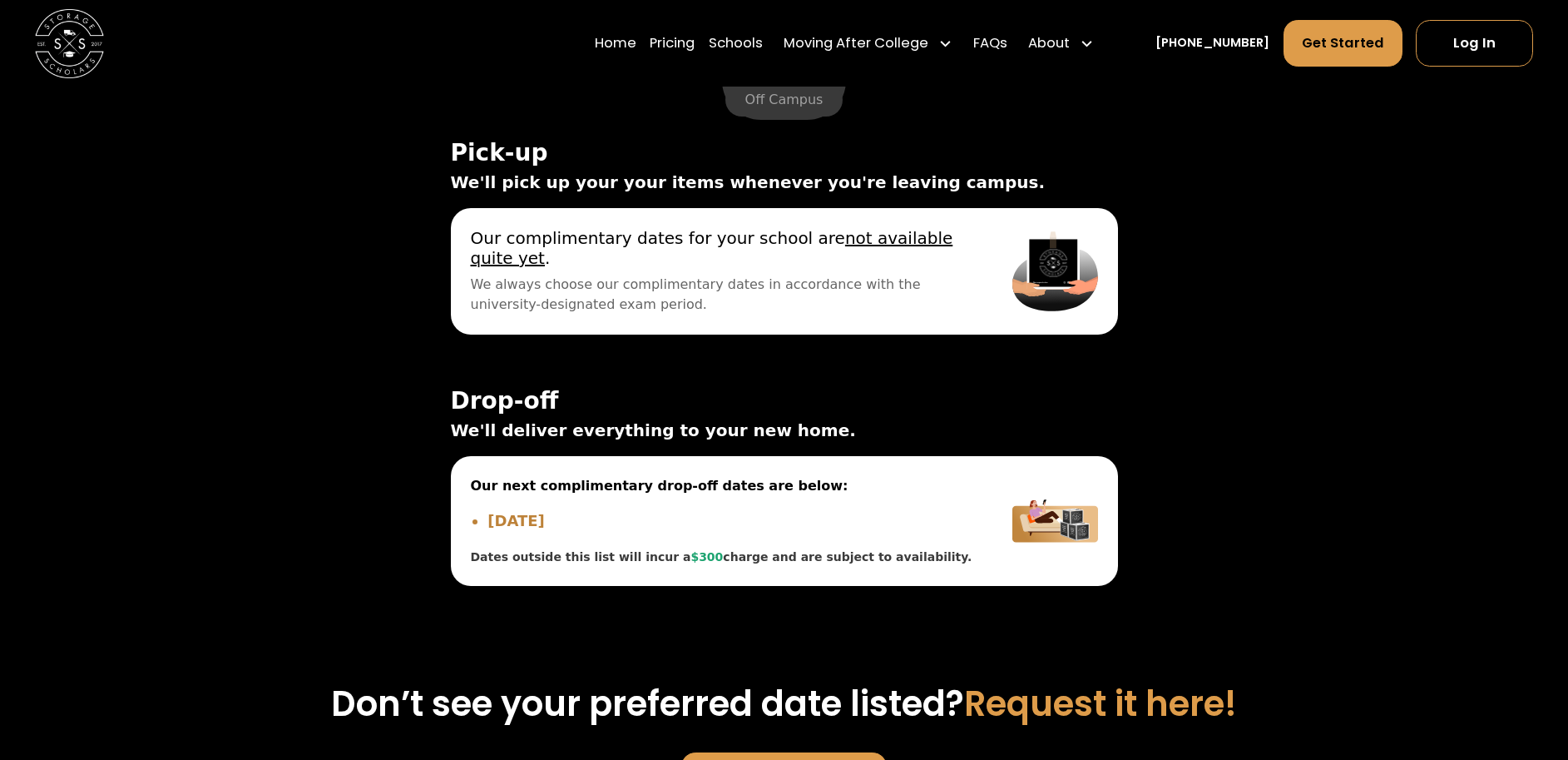
scroll to position [5707, 0]
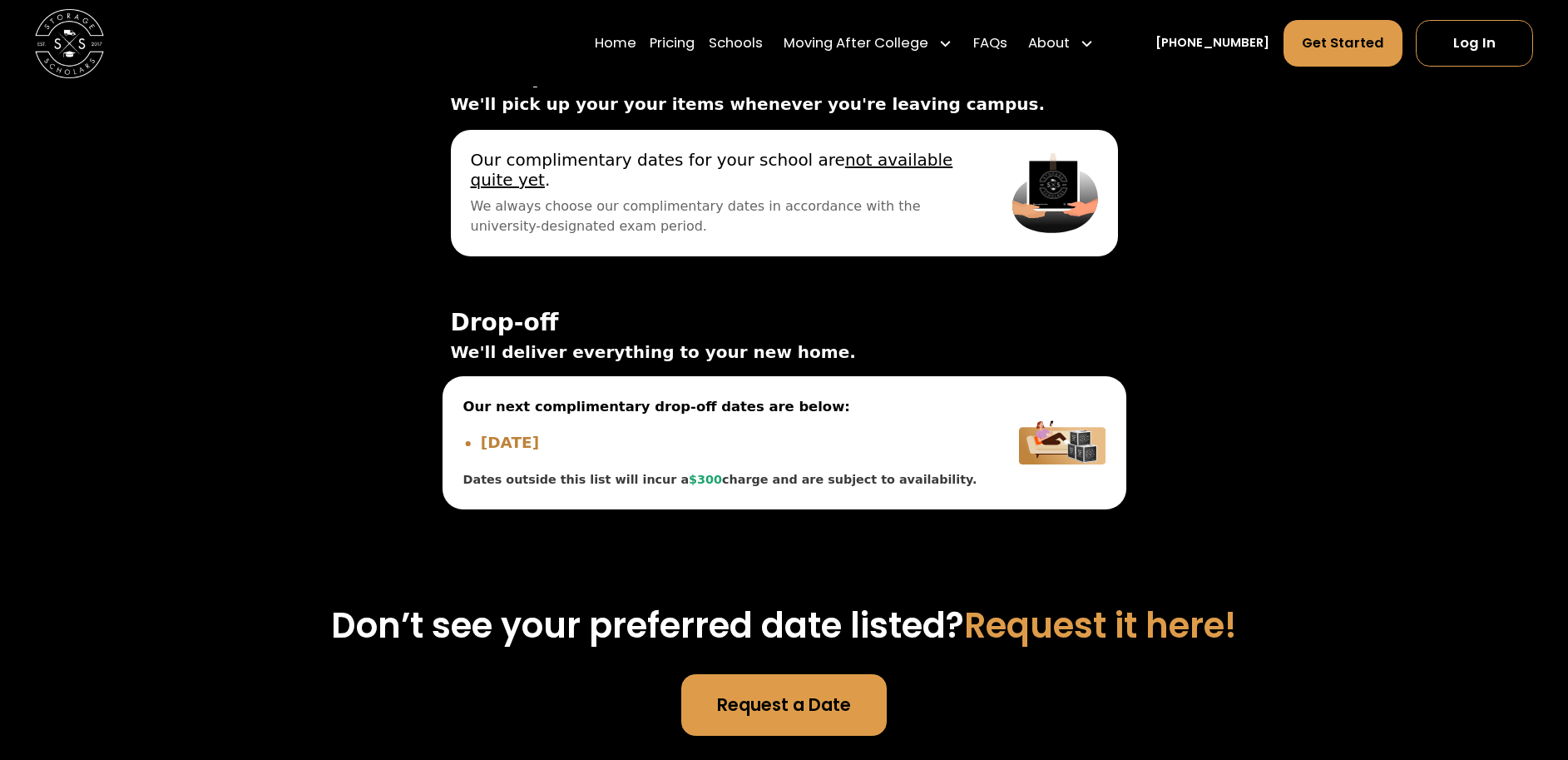
click at [573, 452] on li "[DATE]" at bounding box center [728, 443] width 497 height 23
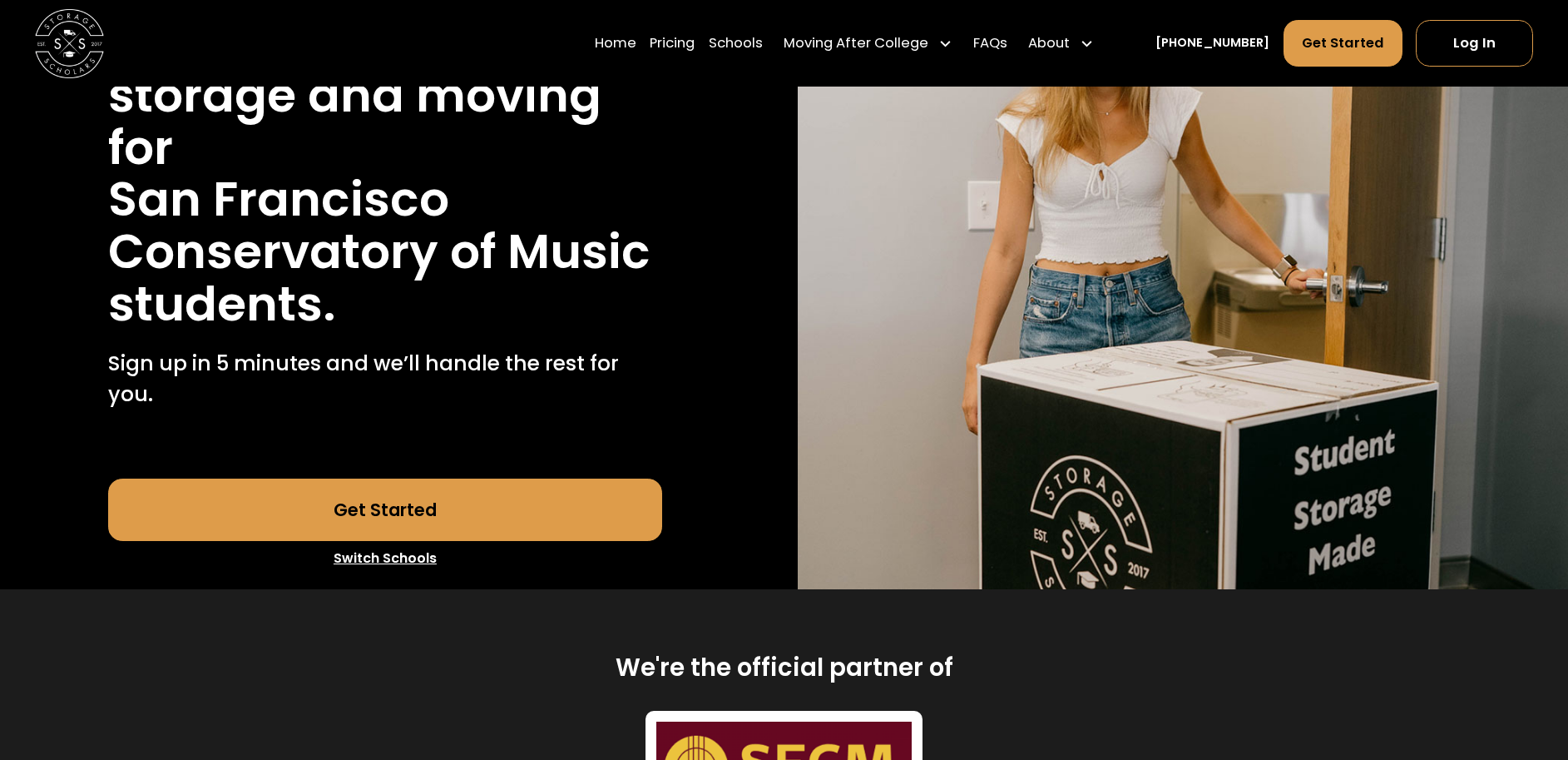
scroll to position [277, 0]
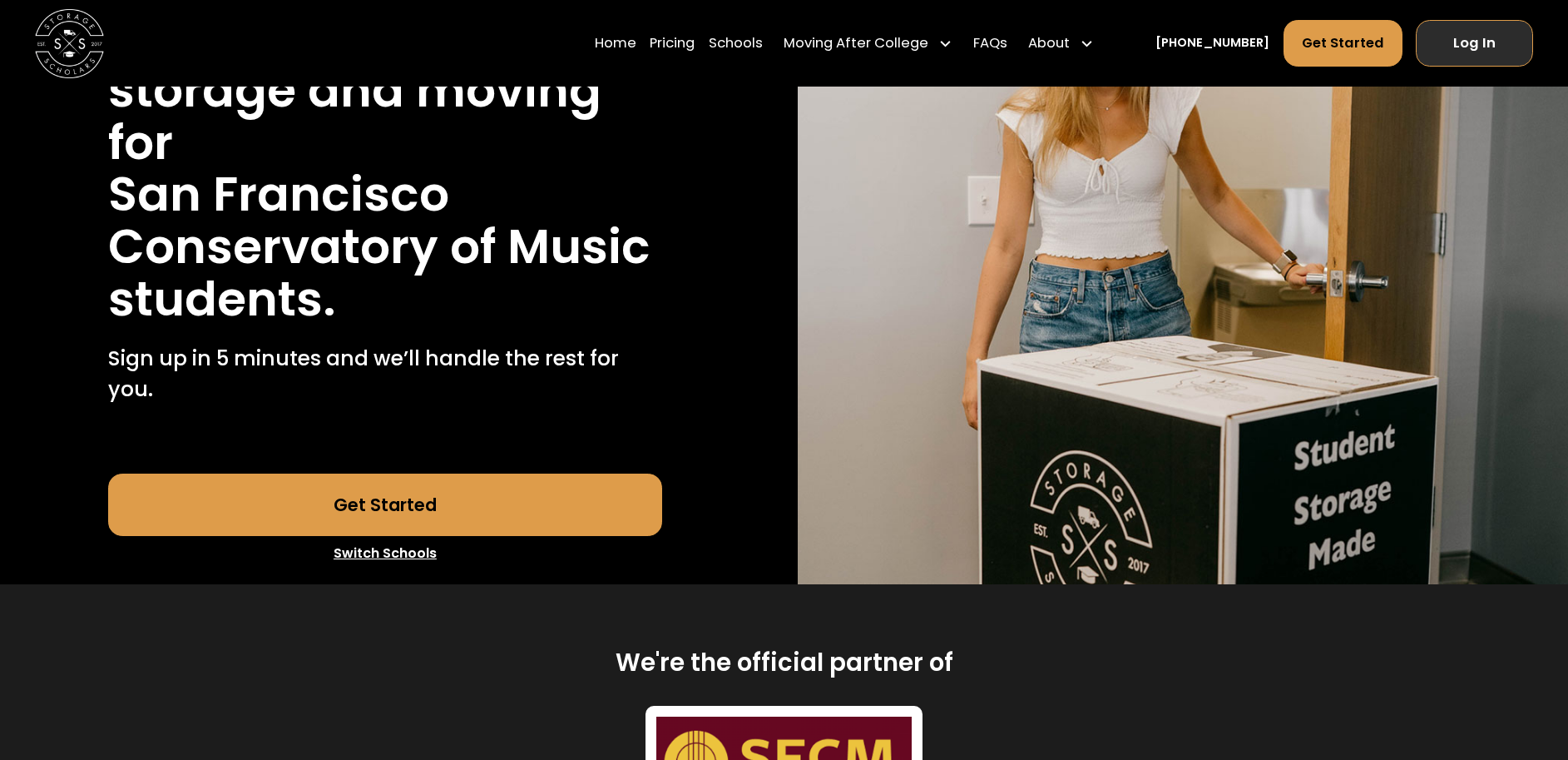
click at [1471, 42] on link "Log In" at bounding box center [1474, 43] width 117 height 47
